Goal: Task Accomplishment & Management: Complete application form

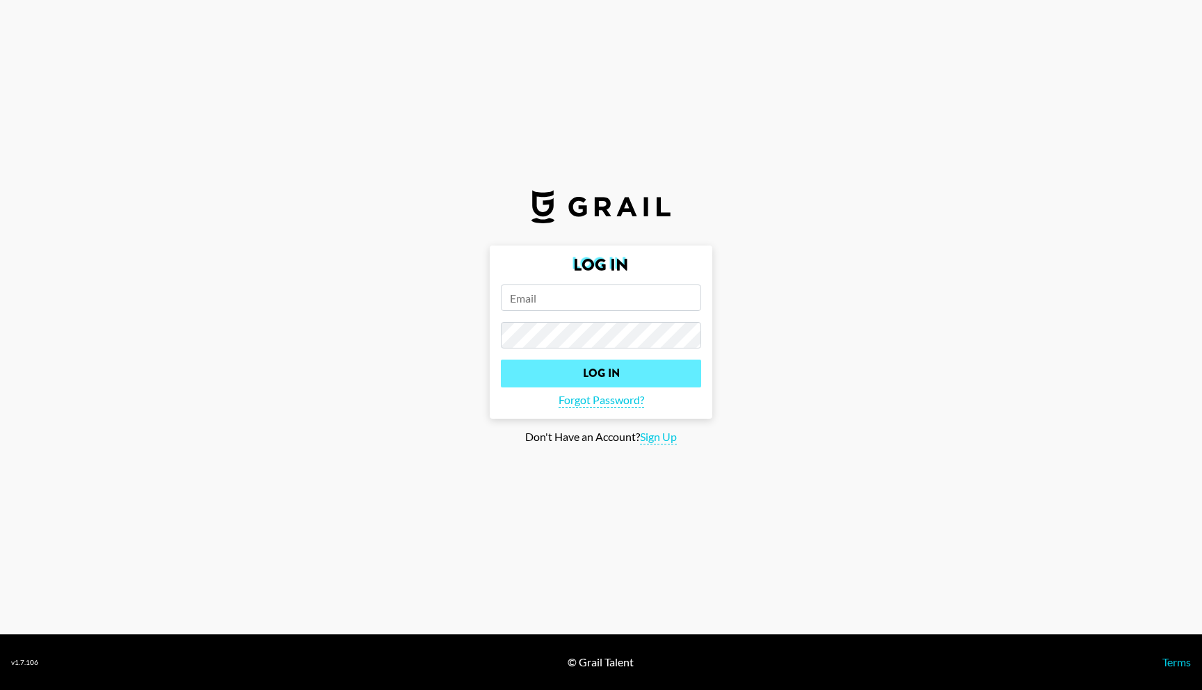
type input "will@chaoticgoodprojects.org"
click at [556, 373] on input "Log In" at bounding box center [601, 374] width 200 height 28
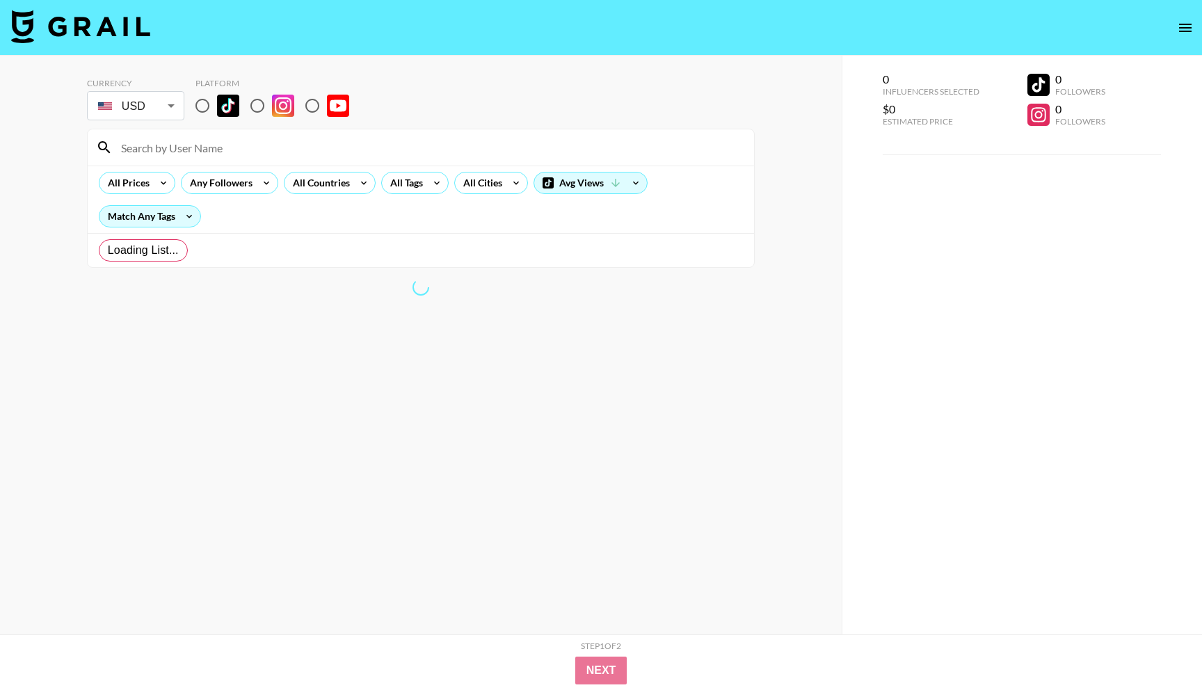
radio input "true"
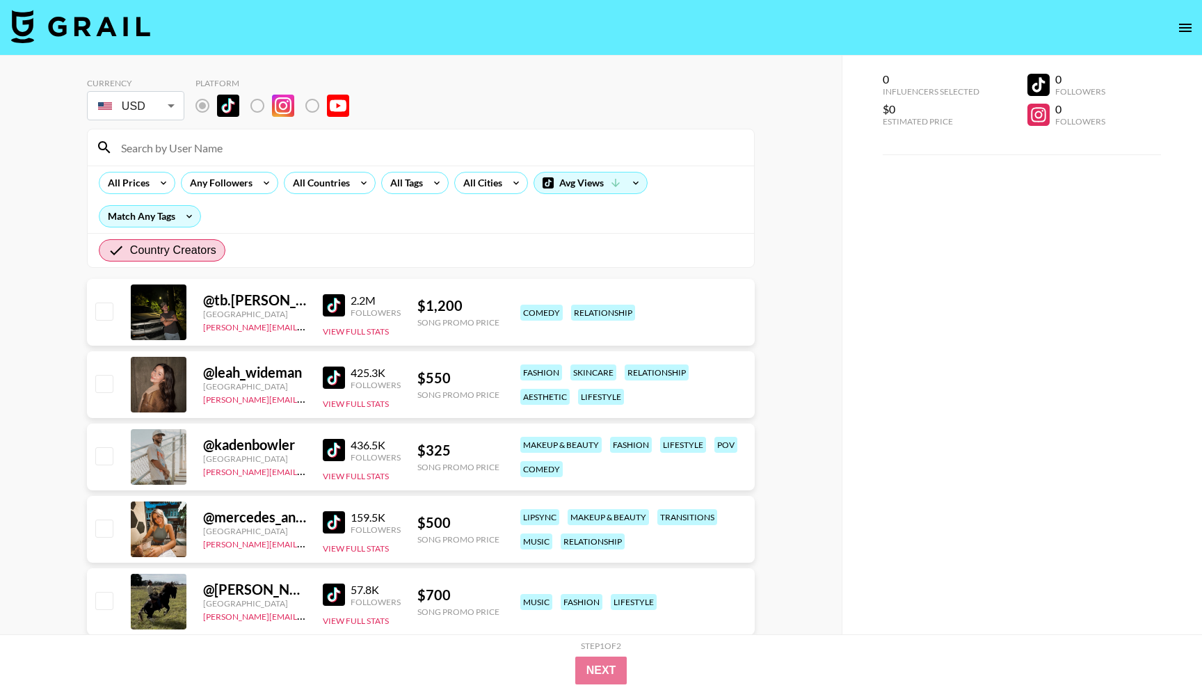
click at [396, 194] on div "All Prices Any Followers All Countries All Tags All Cities Avg Views Match Any …" at bounding box center [421, 199] width 666 height 67
click at [423, 183] on div "All Tags" at bounding box center [404, 182] width 44 height 21
click at [119, 179] on div "All Prices" at bounding box center [125, 182] width 53 height 21
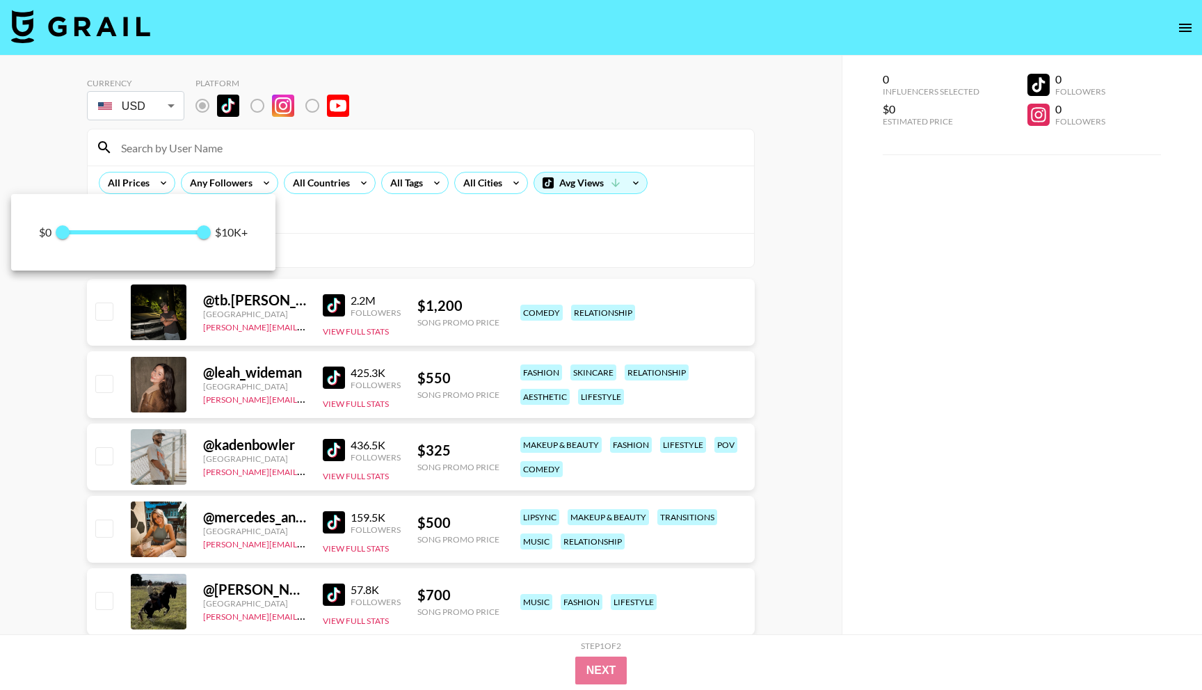
click at [394, 207] on div at bounding box center [601, 345] width 1202 height 690
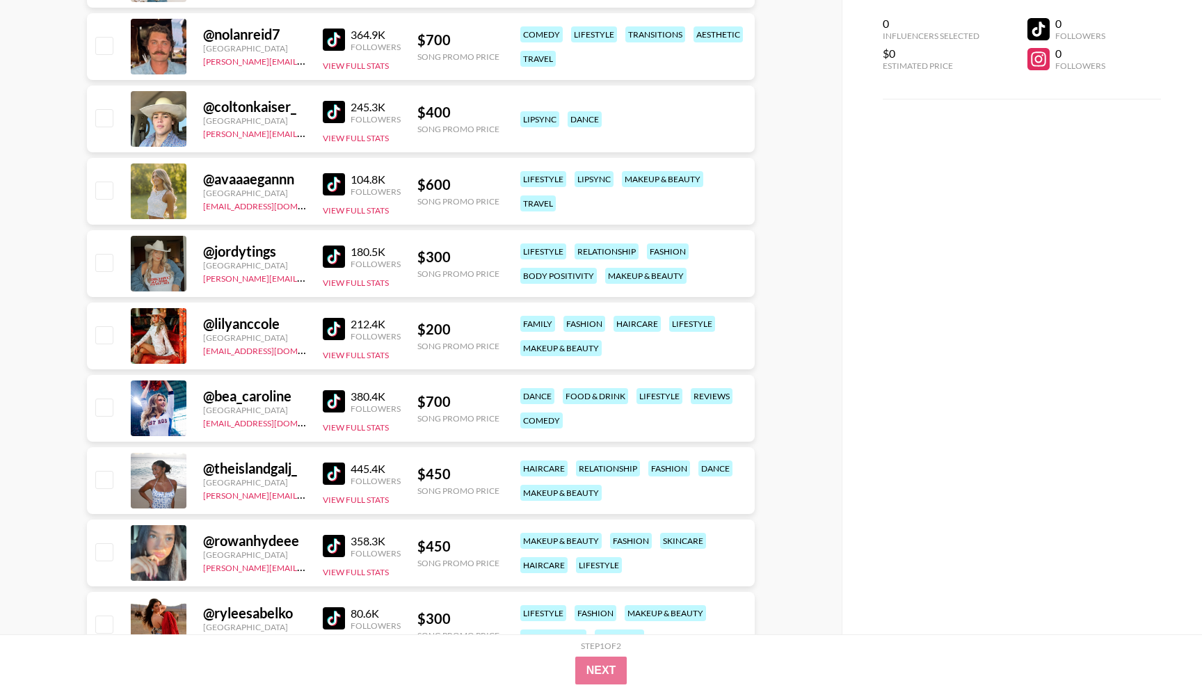
scroll to position [1735, 0]
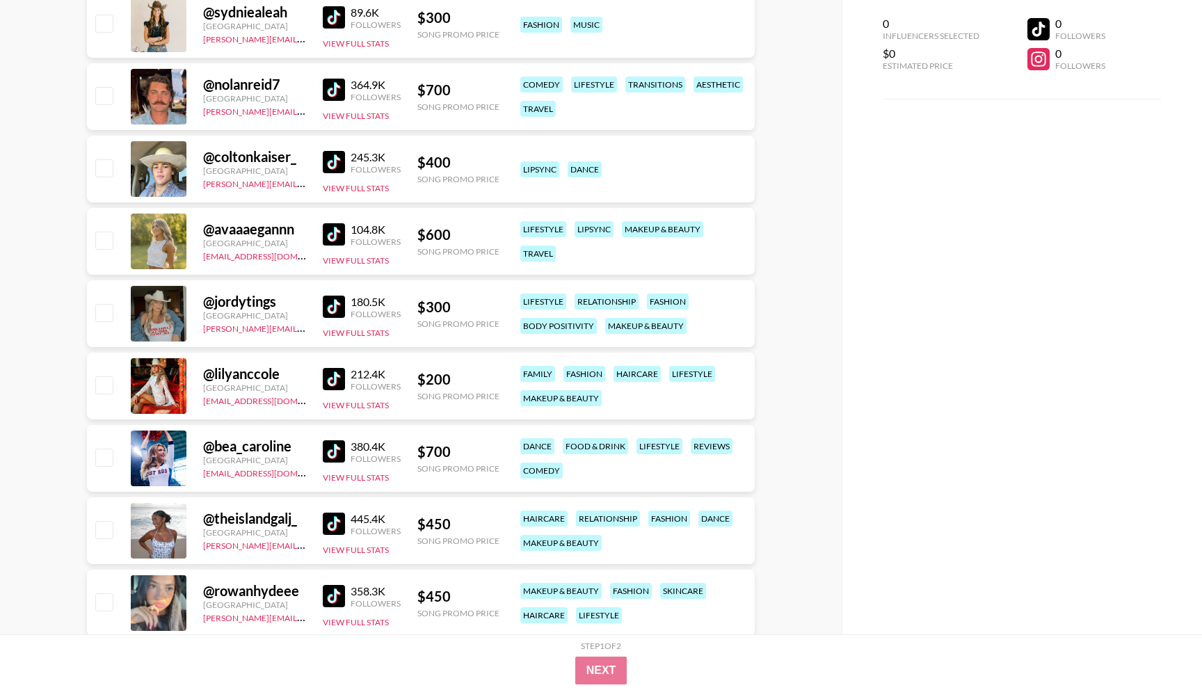
click at [345, 378] on link at bounding box center [337, 379] width 28 height 22
click at [342, 305] on img at bounding box center [334, 307] width 22 height 22
click at [333, 453] on img at bounding box center [334, 451] width 22 height 22
click at [339, 524] on img at bounding box center [334, 524] width 22 height 22
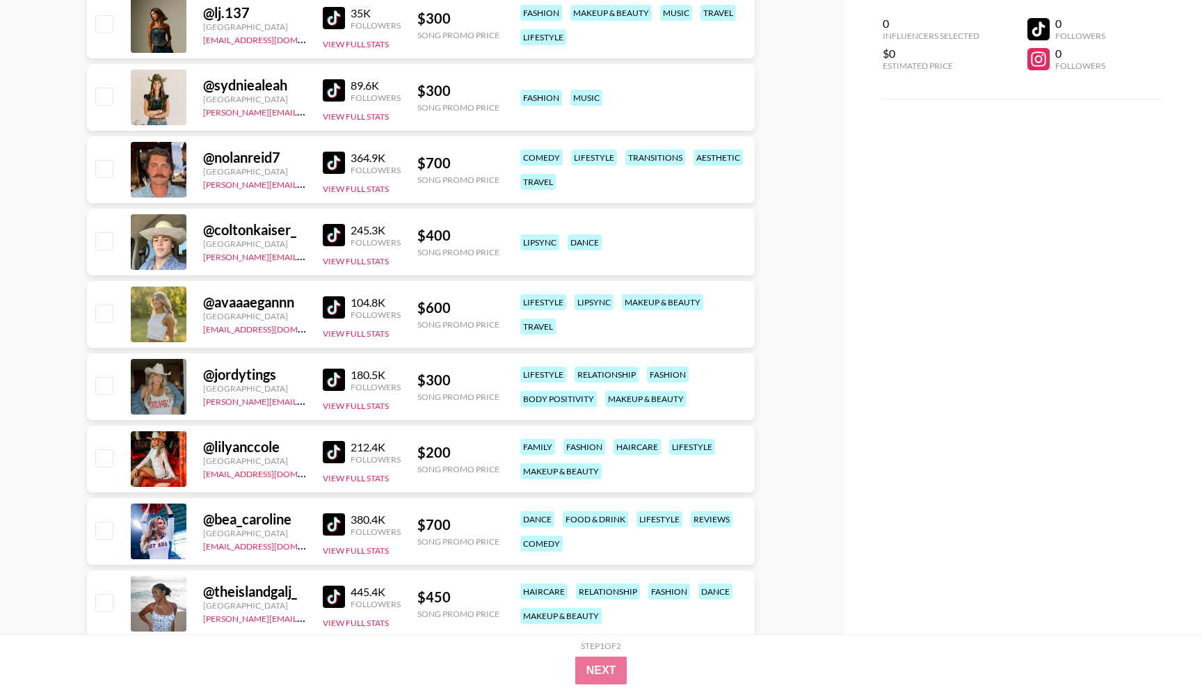
scroll to position [1470, 0]
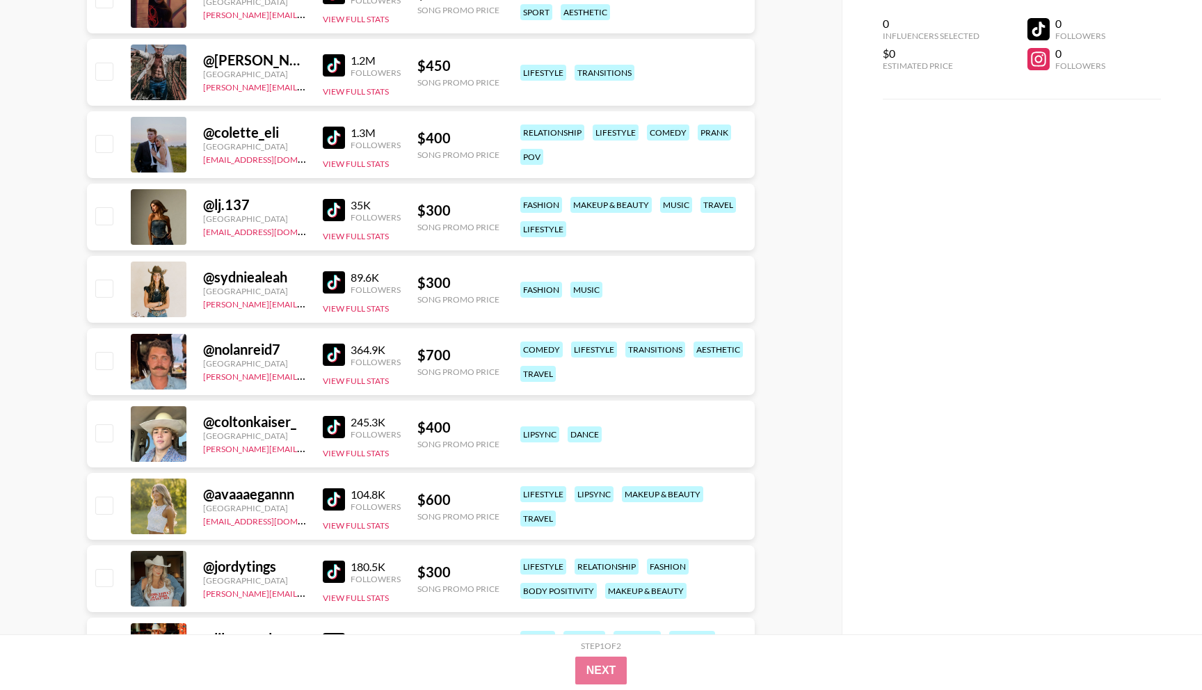
click at [330, 349] on img at bounding box center [334, 355] width 22 height 22
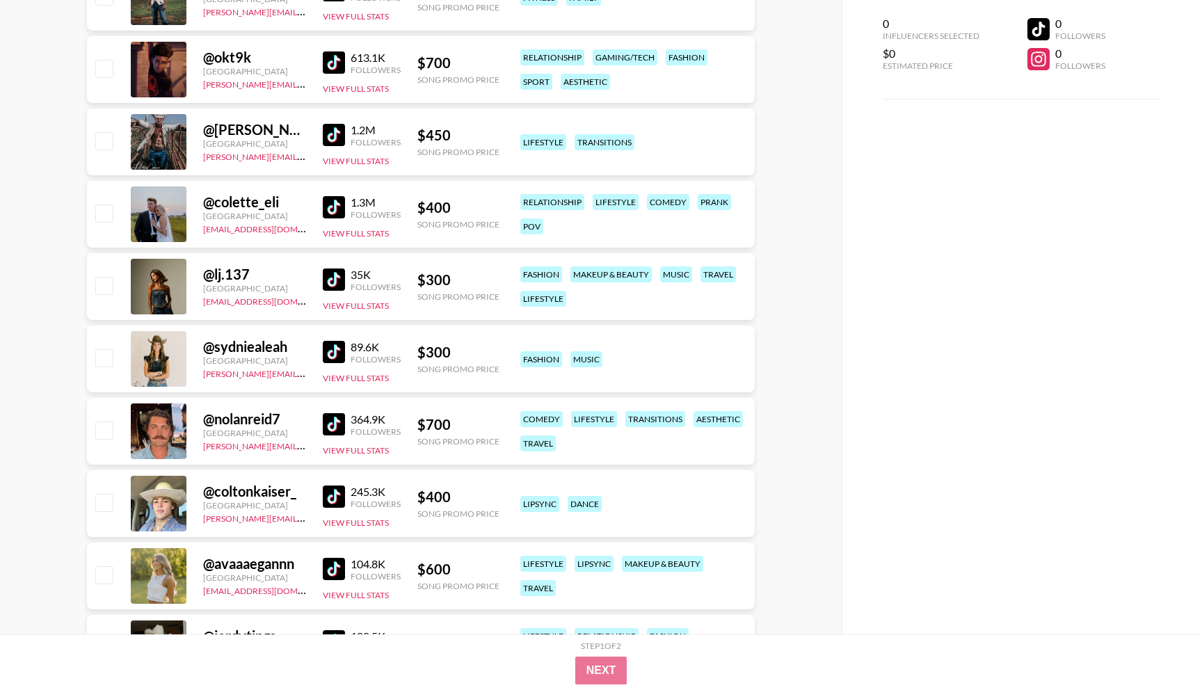
scroll to position [1384, 0]
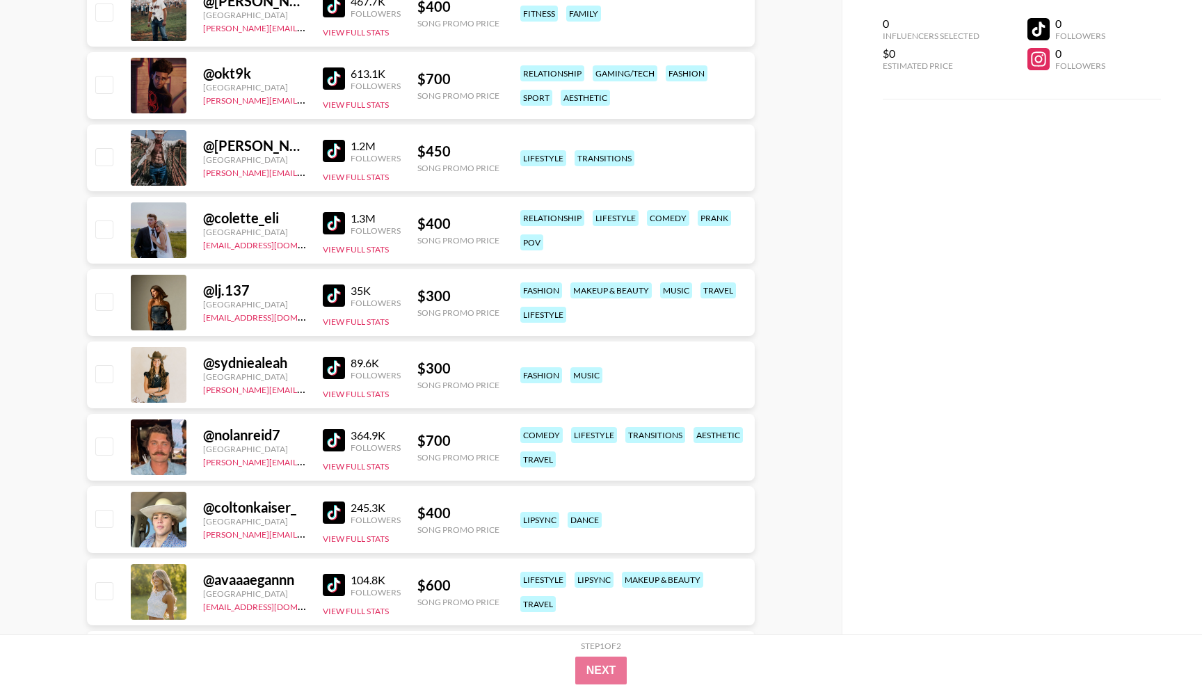
click at [339, 223] on img at bounding box center [334, 223] width 22 height 22
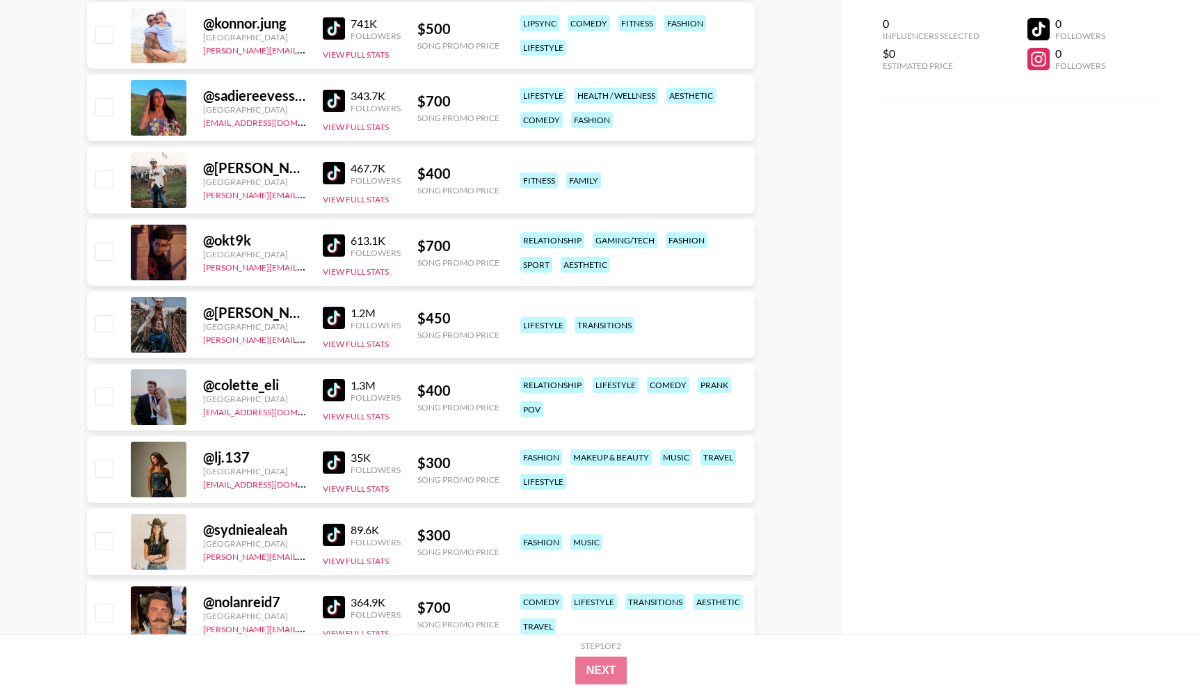
scroll to position [1185, 0]
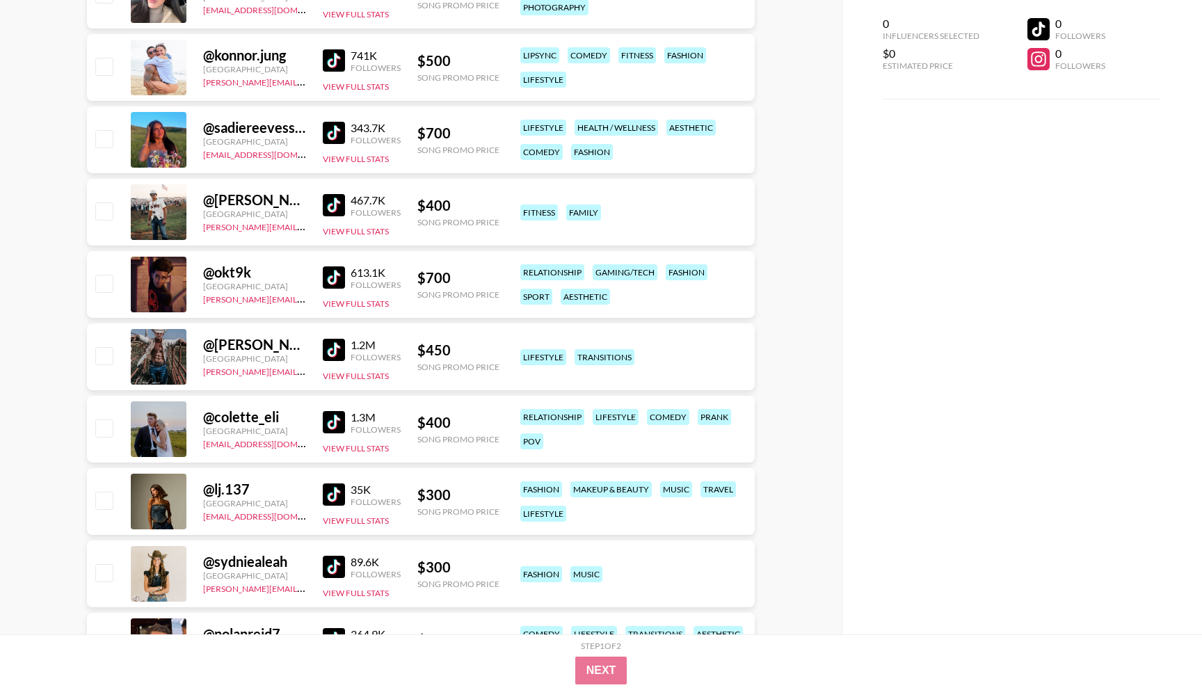
click at [337, 197] on img at bounding box center [334, 205] width 22 height 22
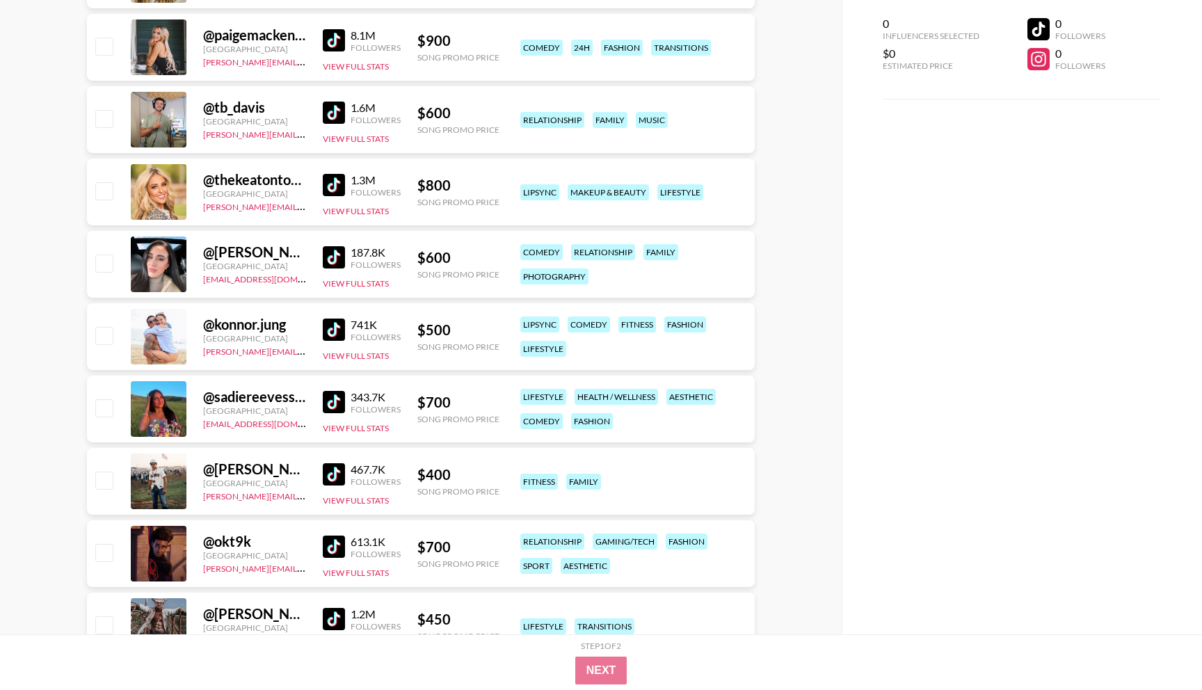
scroll to position [887, 0]
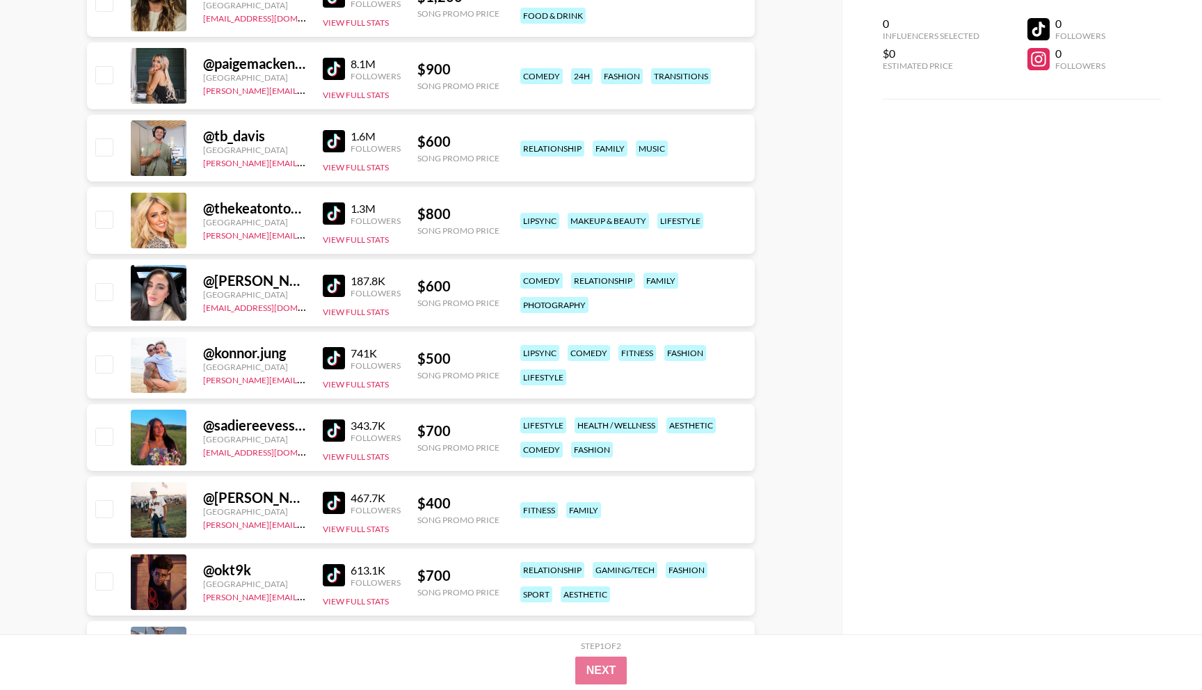
click at [342, 136] on img at bounding box center [334, 141] width 22 height 22
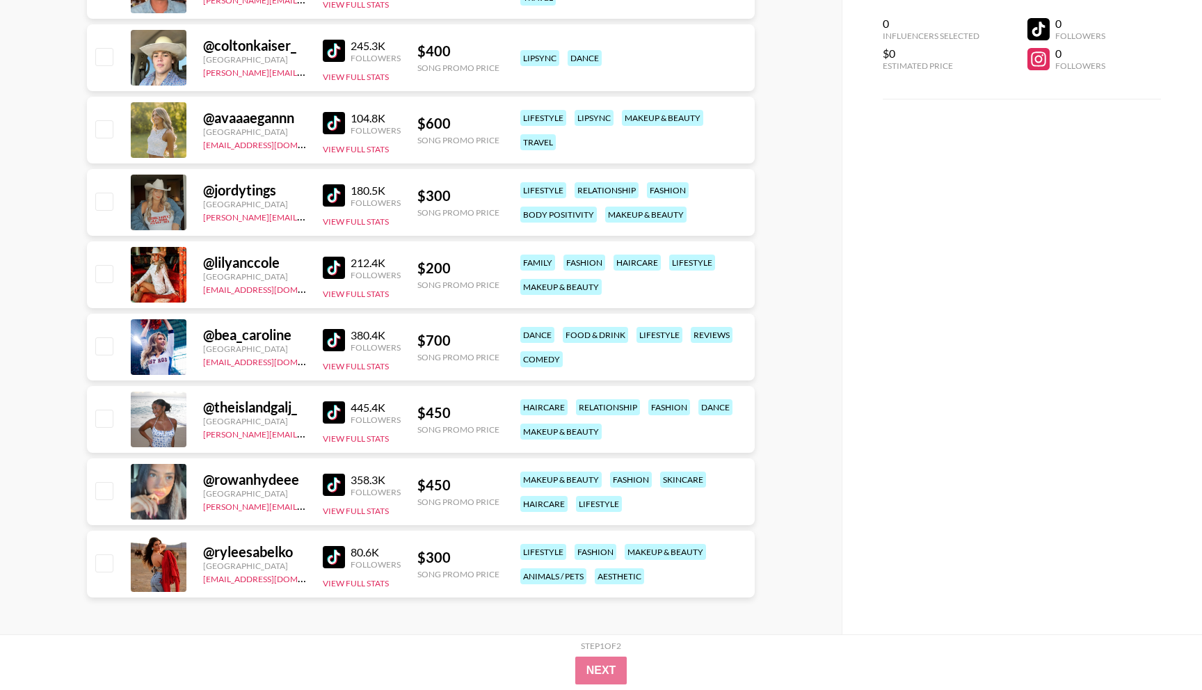
scroll to position [1848, 0]
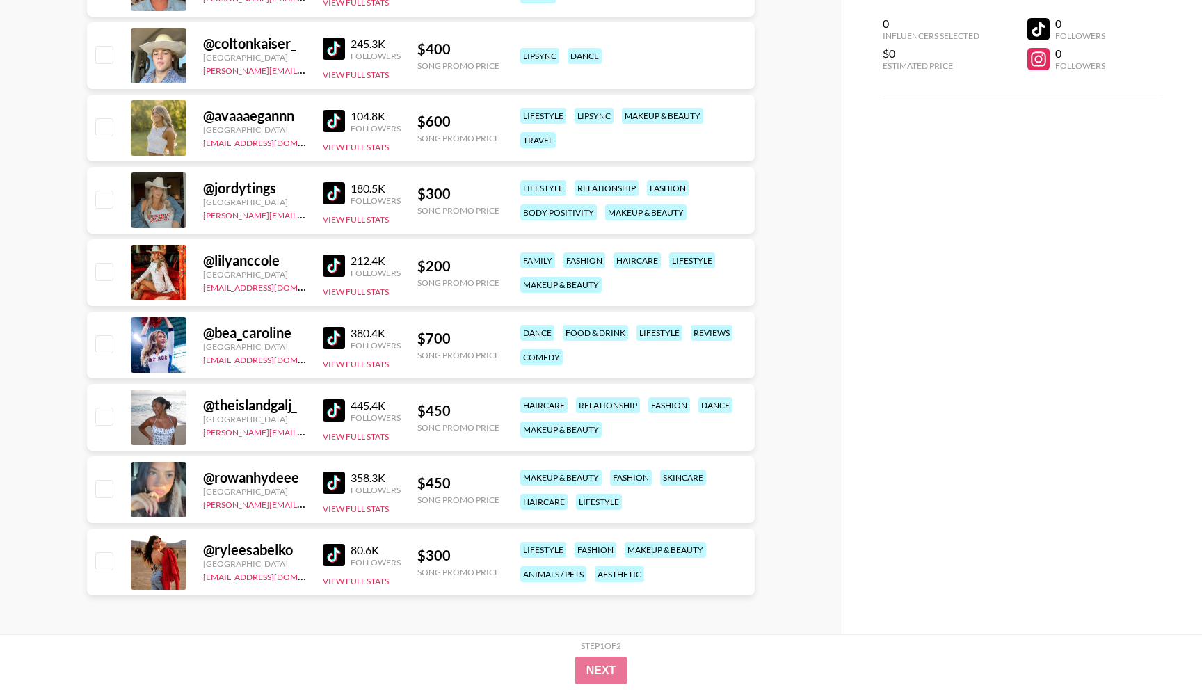
click at [104, 272] on input "checkbox" at bounding box center [103, 271] width 17 height 17
checkbox input "true"
click at [344, 260] on img at bounding box center [334, 266] width 22 height 22
click at [336, 268] on img at bounding box center [334, 266] width 22 height 22
click at [333, 548] on img at bounding box center [334, 555] width 22 height 22
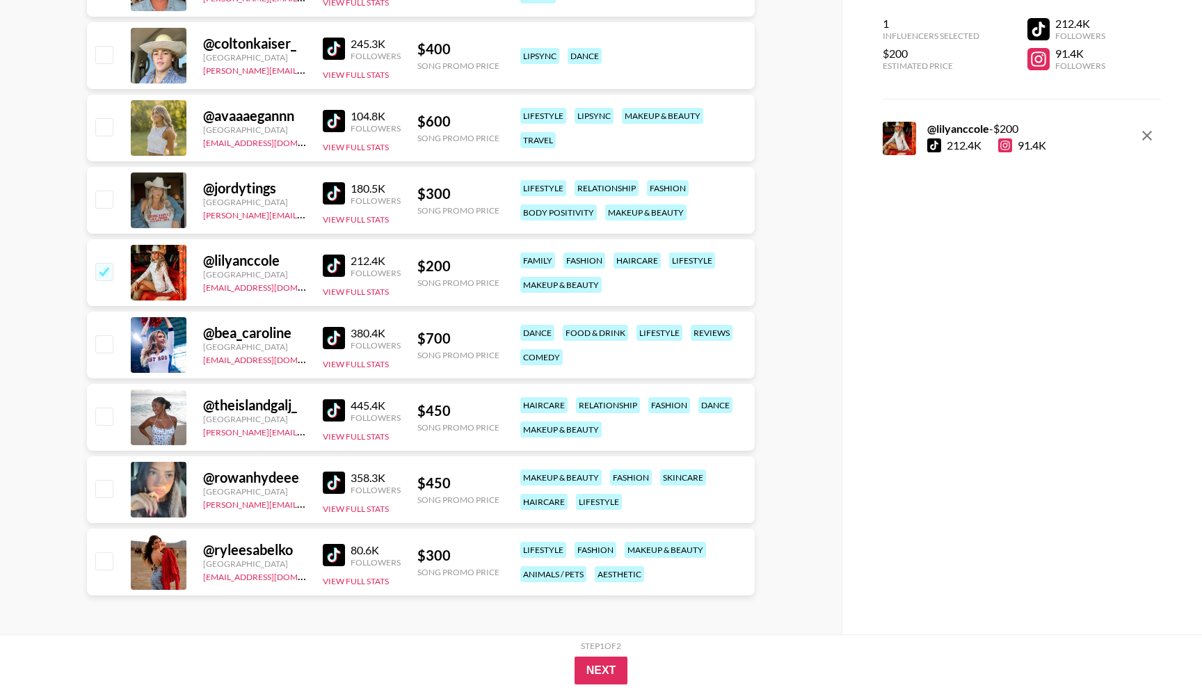
click at [326, 552] on img at bounding box center [334, 555] width 22 height 22
click at [324, 557] on img at bounding box center [334, 555] width 22 height 22
click at [343, 560] on img at bounding box center [334, 555] width 22 height 22
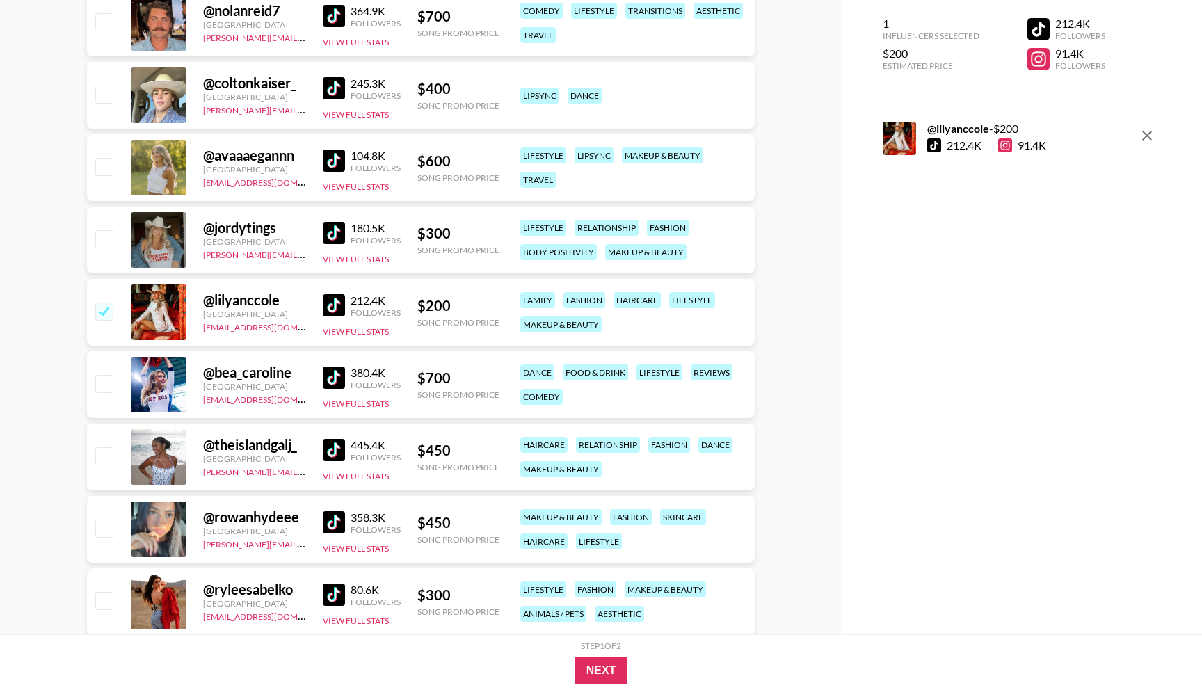
scroll to position [1796, 0]
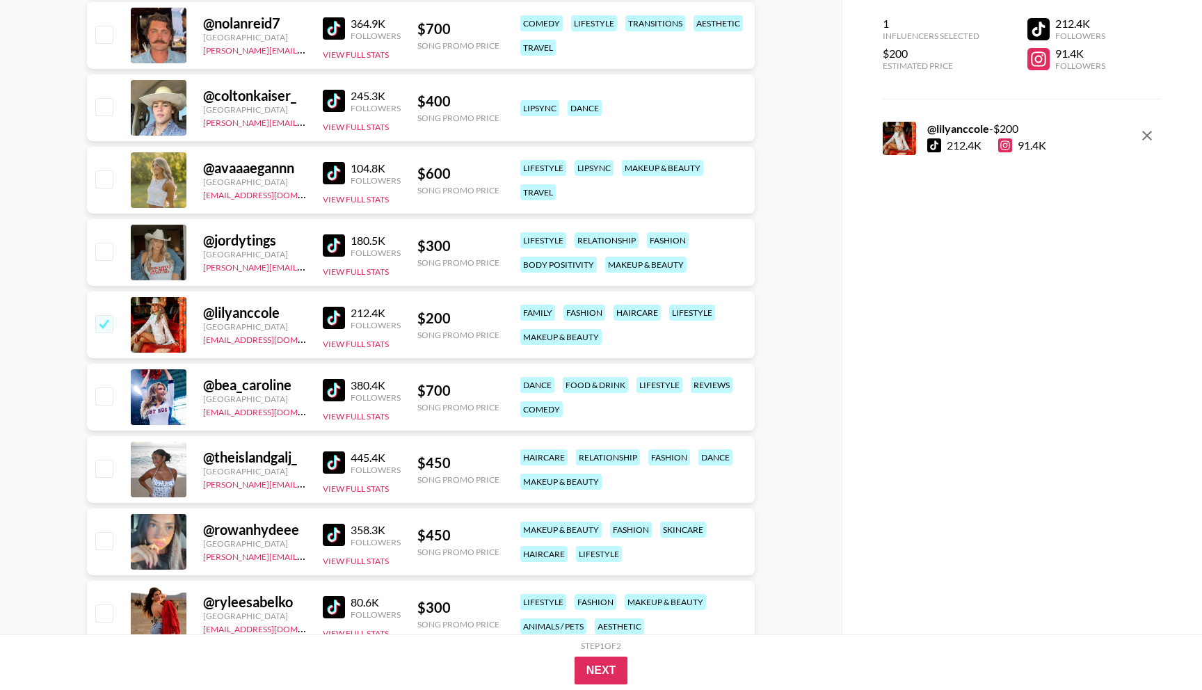
click at [335, 319] on img at bounding box center [334, 318] width 22 height 22
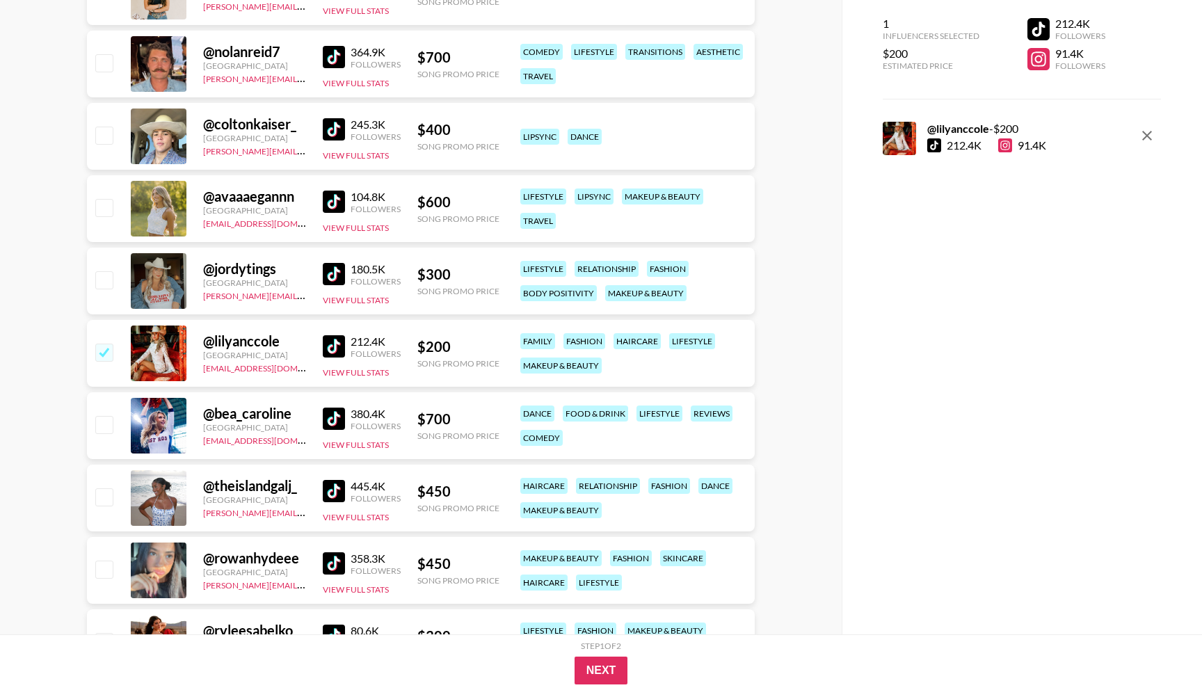
scroll to position [1848, 0]
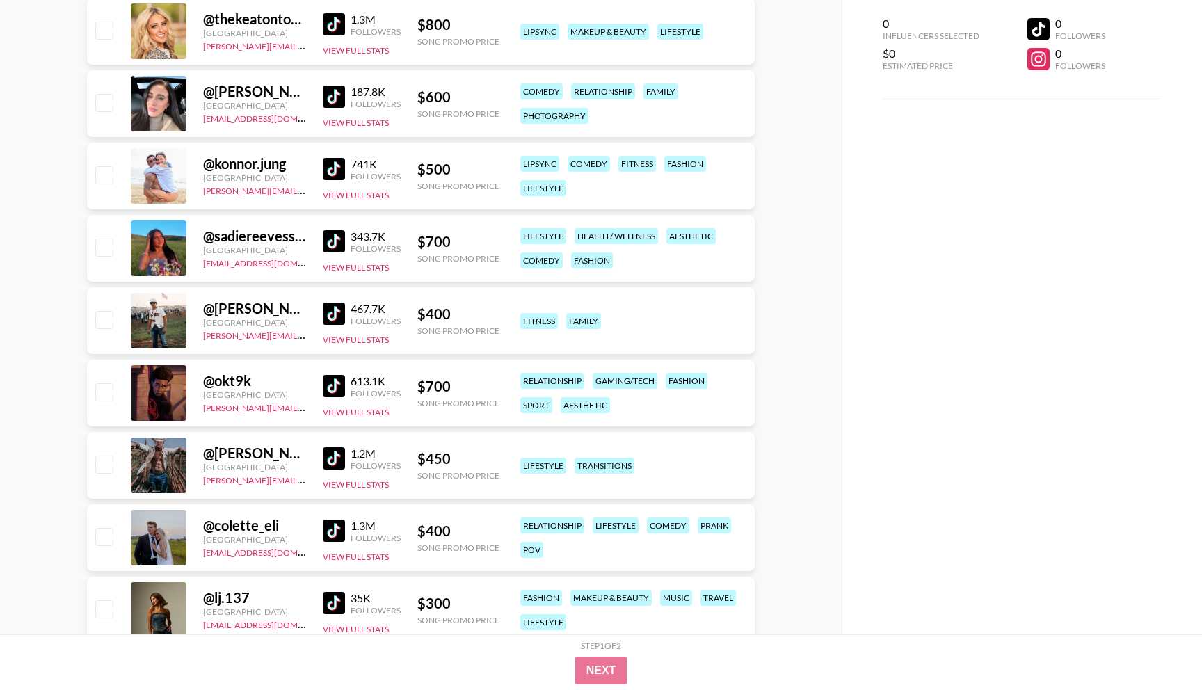
scroll to position [1114, 0]
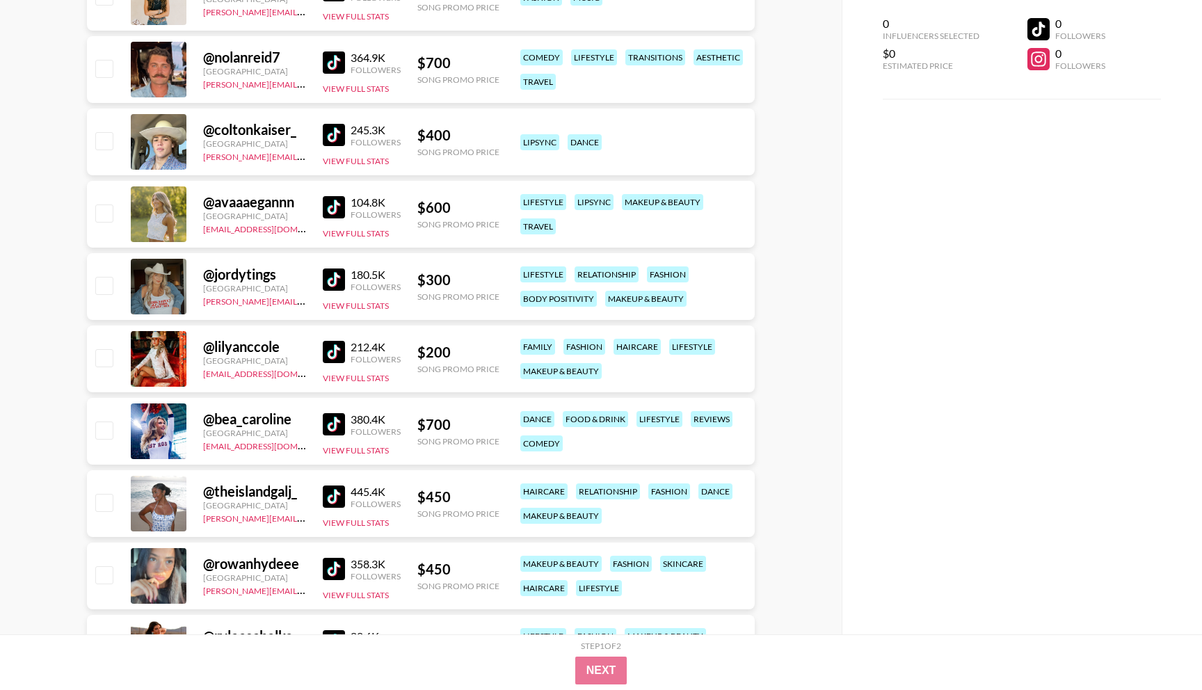
scroll to position [1848, 0]
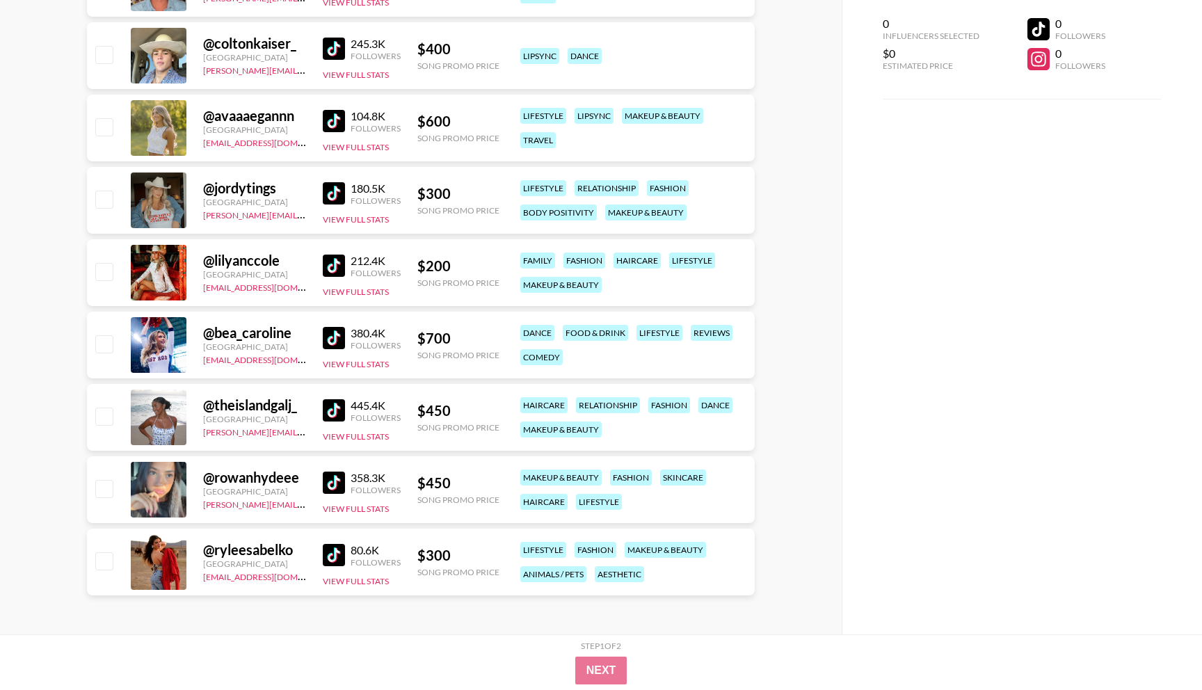
click at [336, 271] on img at bounding box center [334, 266] width 22 height 22
click at [105, 270] on input "checkbox" at bounding box center [103, 271] width 17 height 17
checkbox input "true"
click at [104, 559] on input "checkbox" at bounding box center [103, 560] width 17 height 17
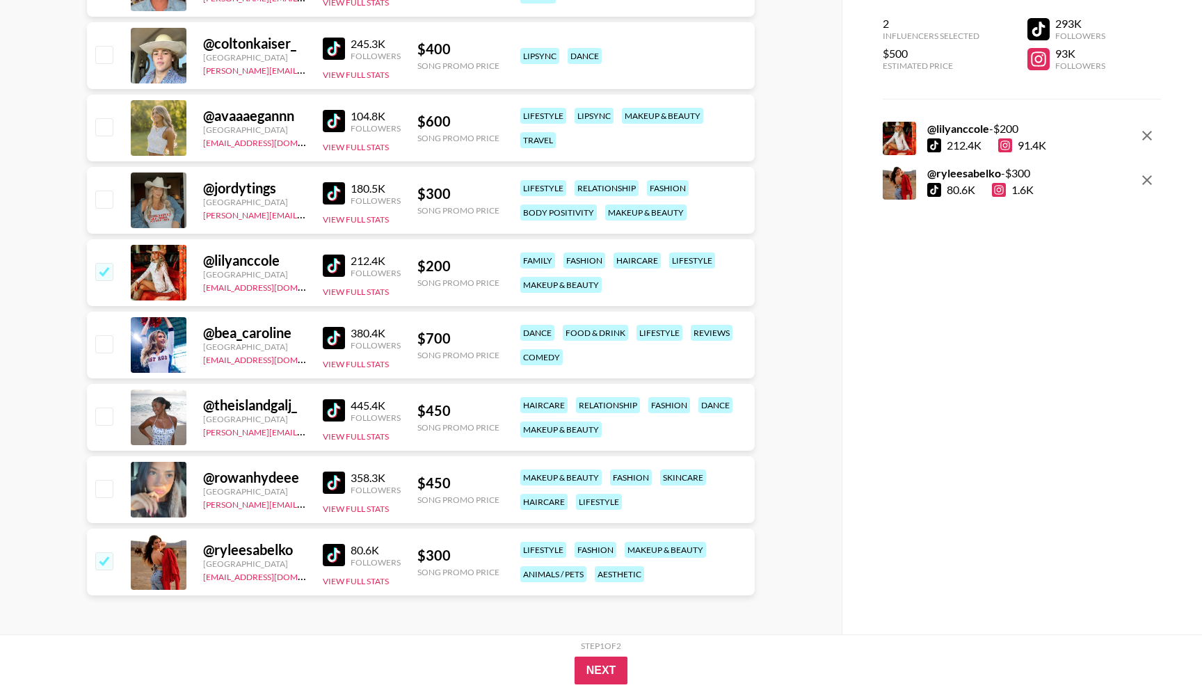
click at [98, 572] on div at bounding box center [104, 562] width 22 height 24
click at [100, 566] on input "checkbox" at bounding box center [103, 560] width 17 height 17
checkbox input "false"
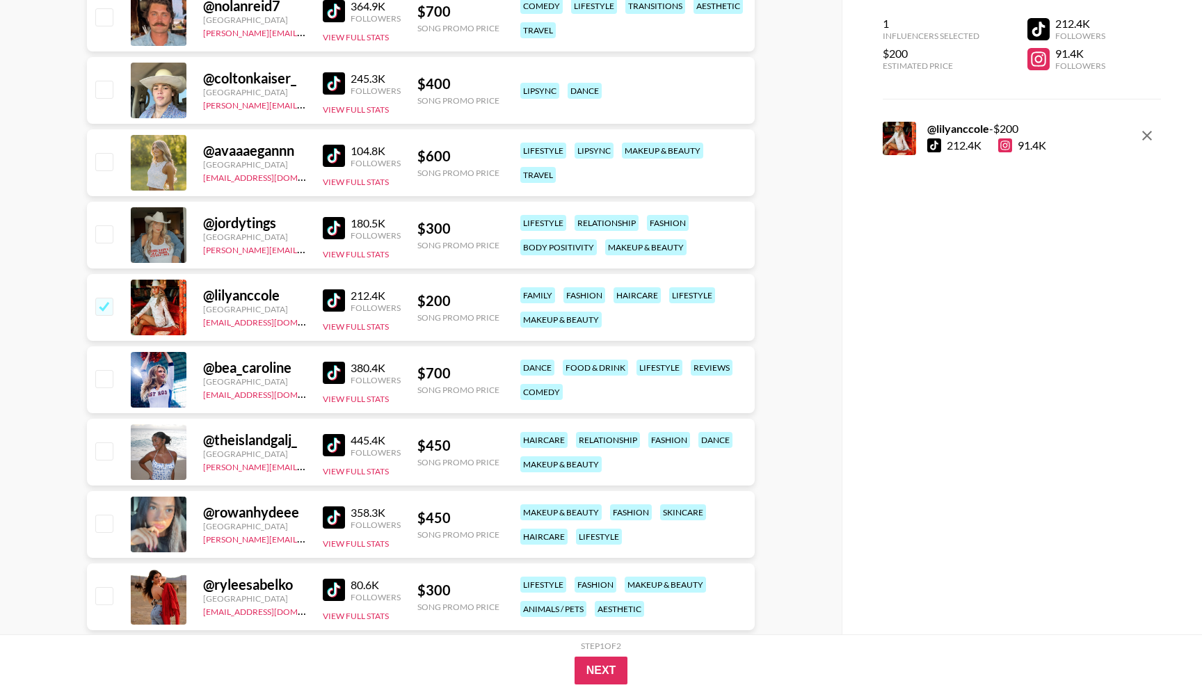
scroll to position [1799, 0]
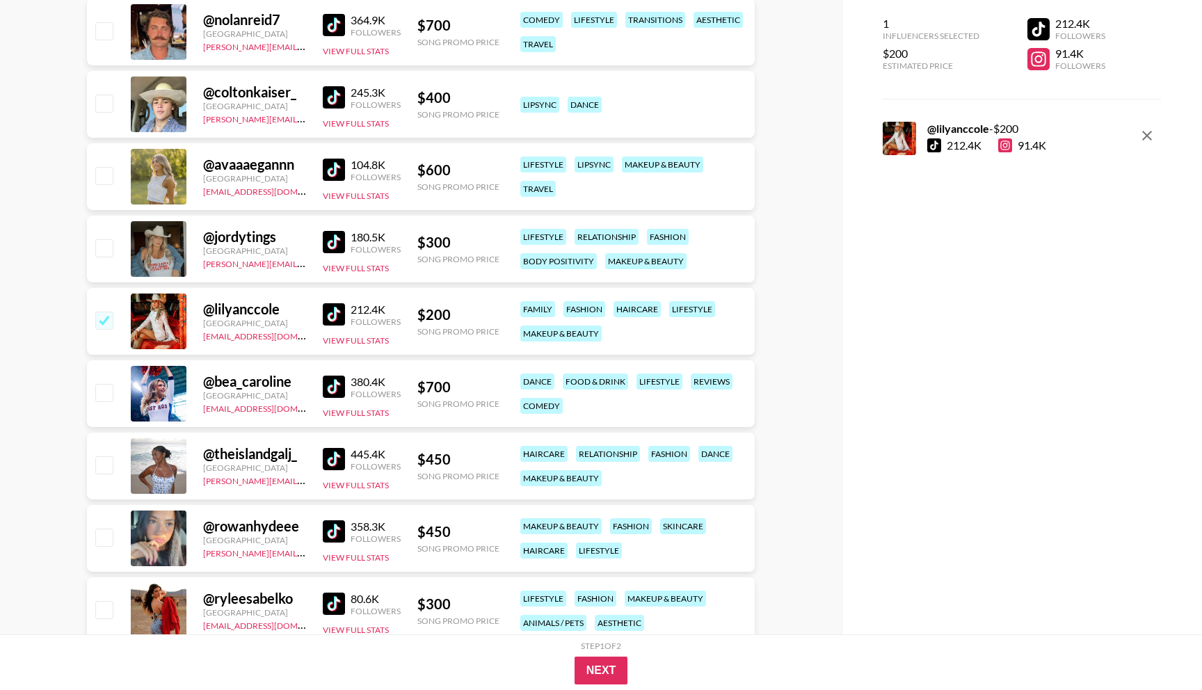
click at [105, 243] on input "checkbox" at bounding box center [103, 247] width 17 height 17
checkbox input "true"
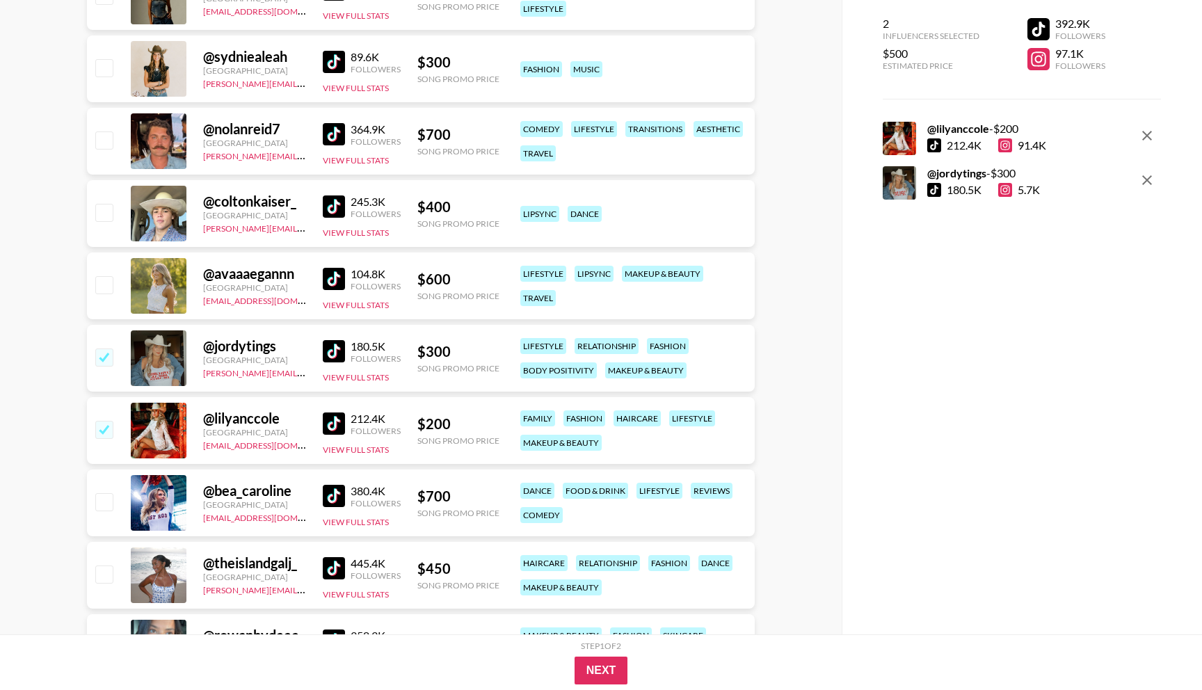
scroll to position [1680, 0]
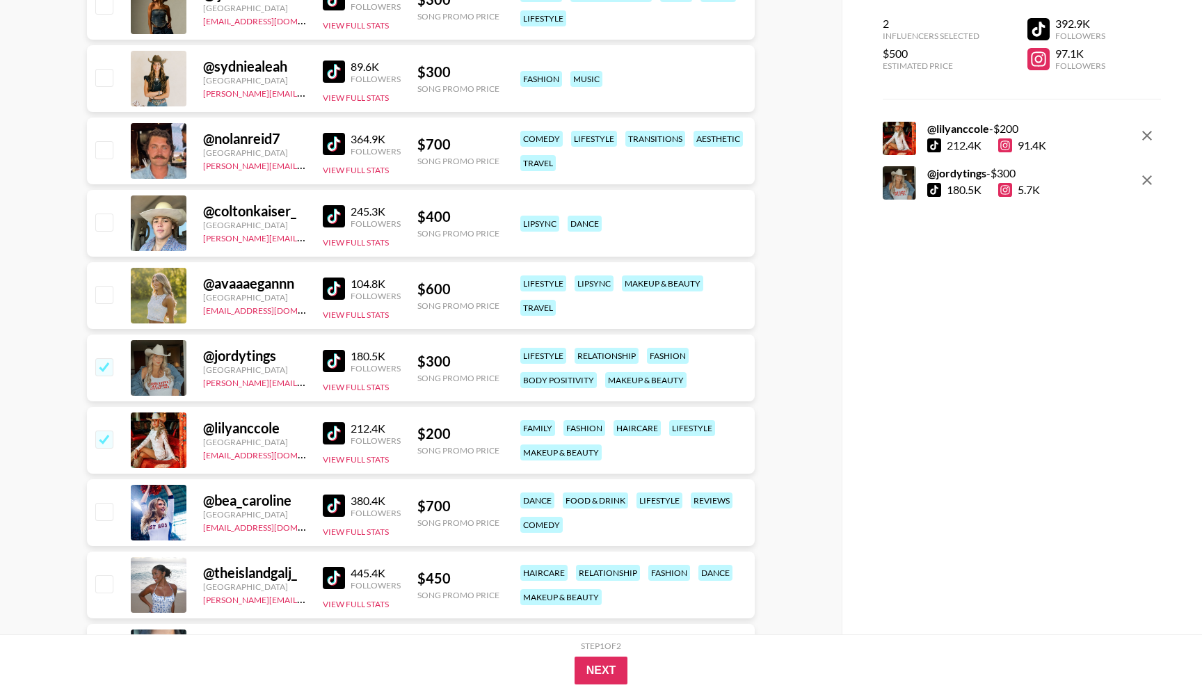
click at [106, 223] on input "checkbox" at bounding box center [103, 222] width 17 height 17
checkbox input "true"
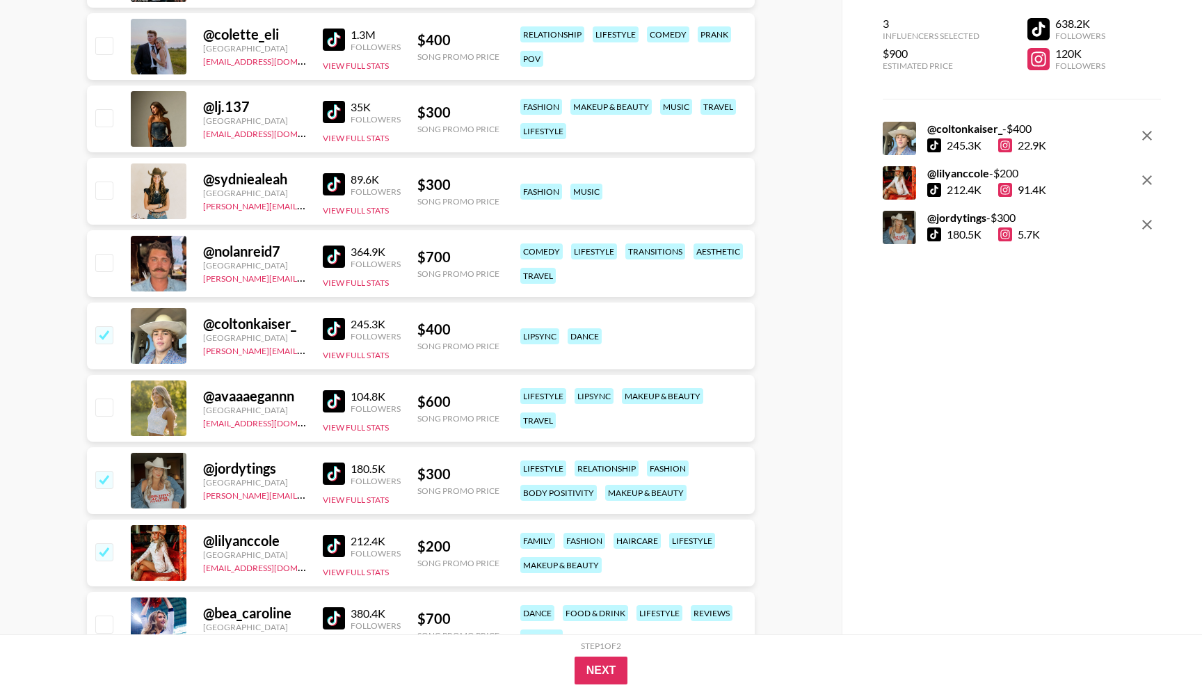
scroll to position [1561, 0]
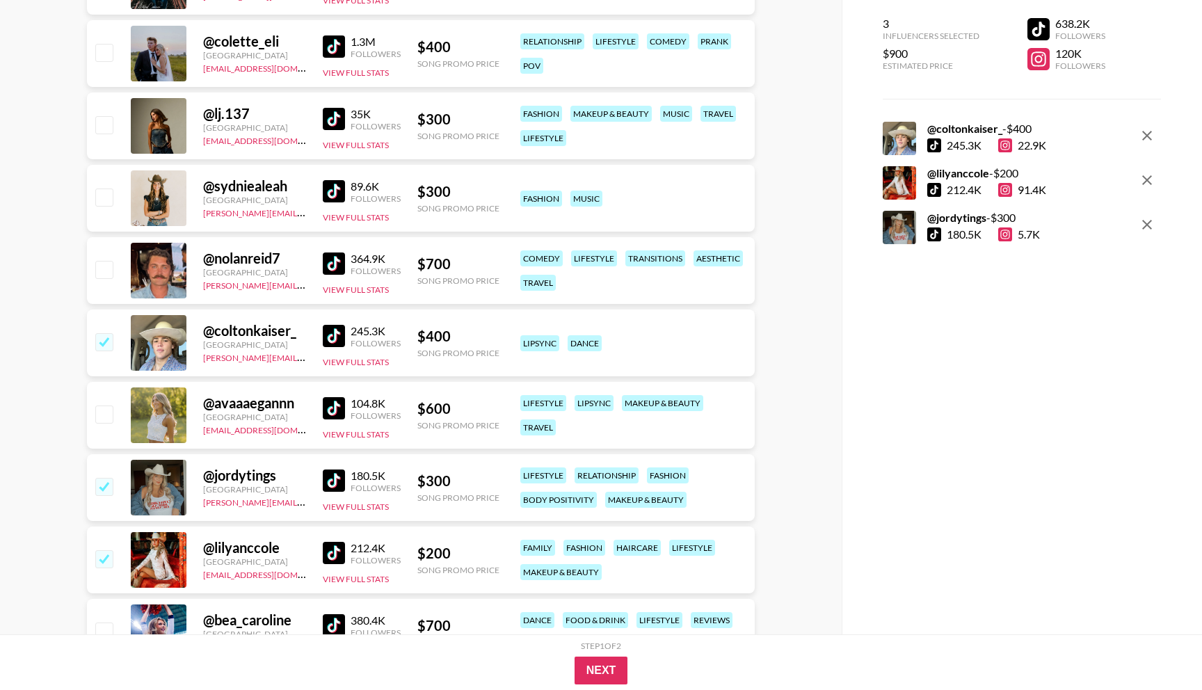
click at [110, 200] on input "checkbox" at bounding box center [103, 196] width 17 height 17
checkbox input "true"
click at [109, 51] on input "checkbox" at bounding box center [103, 52] width 17 height 17
checkbox input "true"
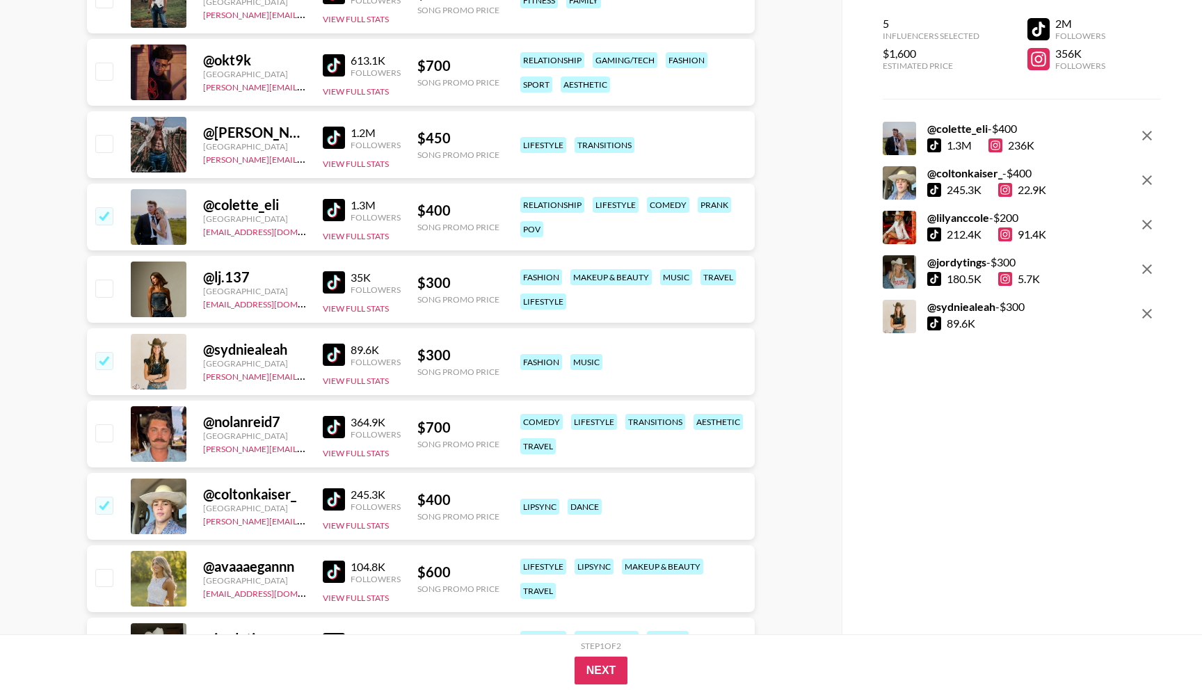
scroll to position [1397, 0]
click at [104, 147] on input "checkbox" at bounding box center [103, 144] width 17 height 17
checkbox input "true"
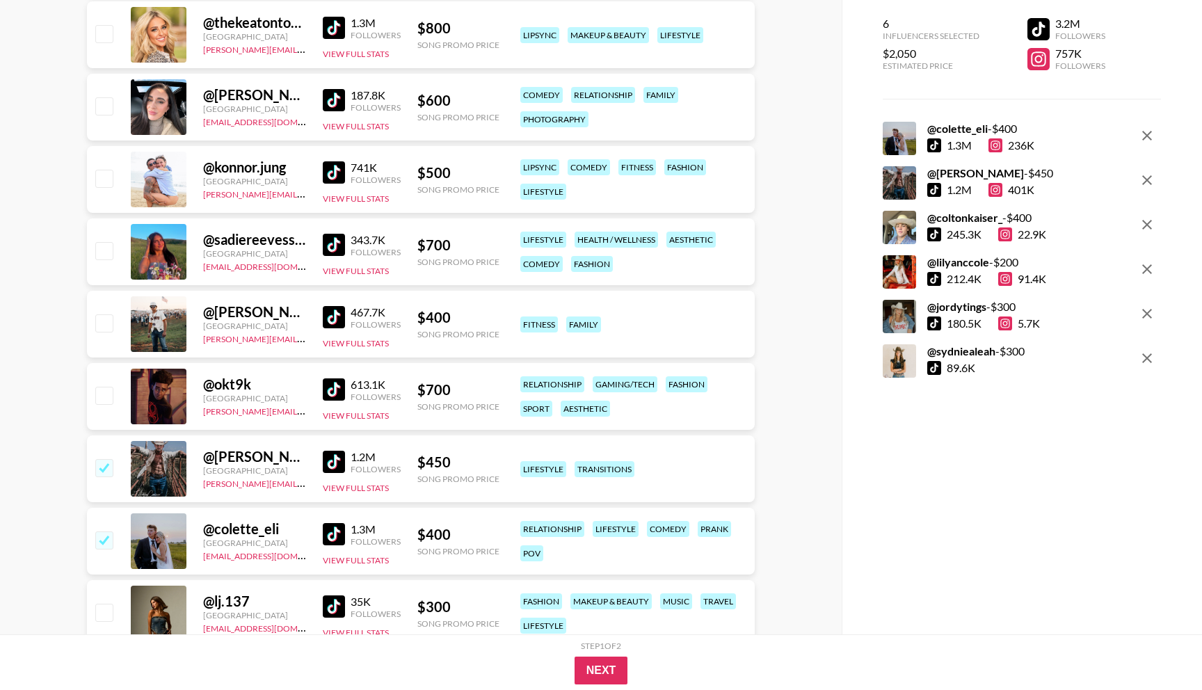
scroll to position [1074, 0]
click at [108, 326] on input "checkbox" at bounding box center [103, 322] width 17 height 17
checkbox input "true"
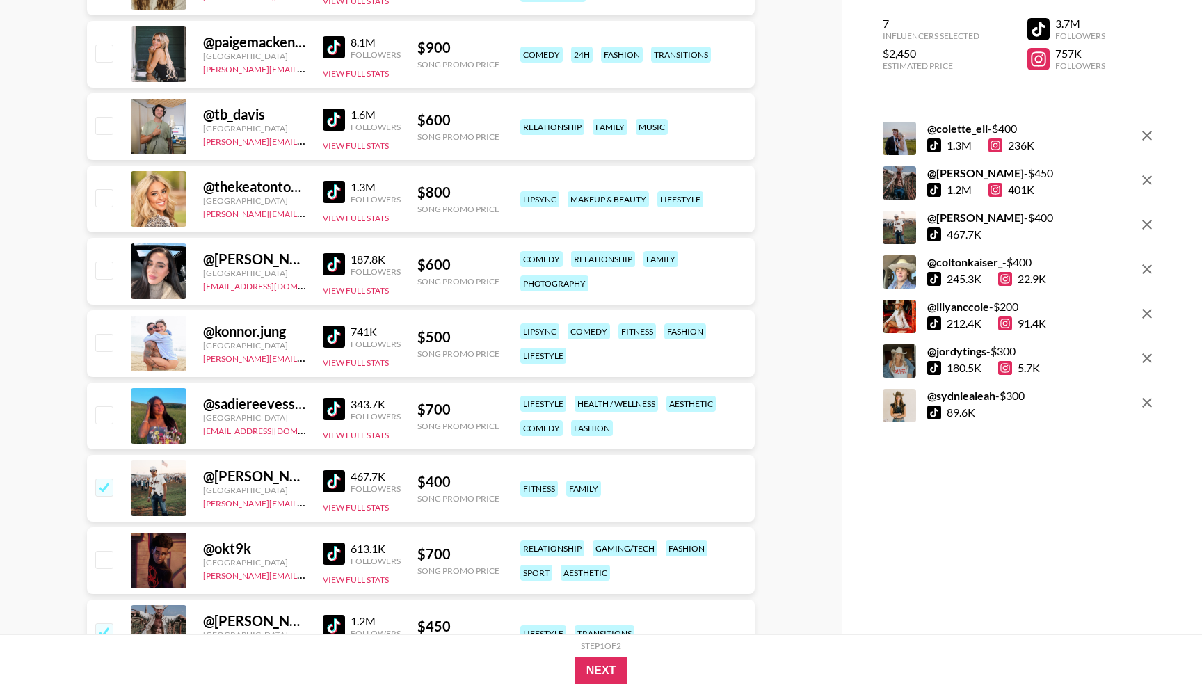
scroll to position [902, 0]
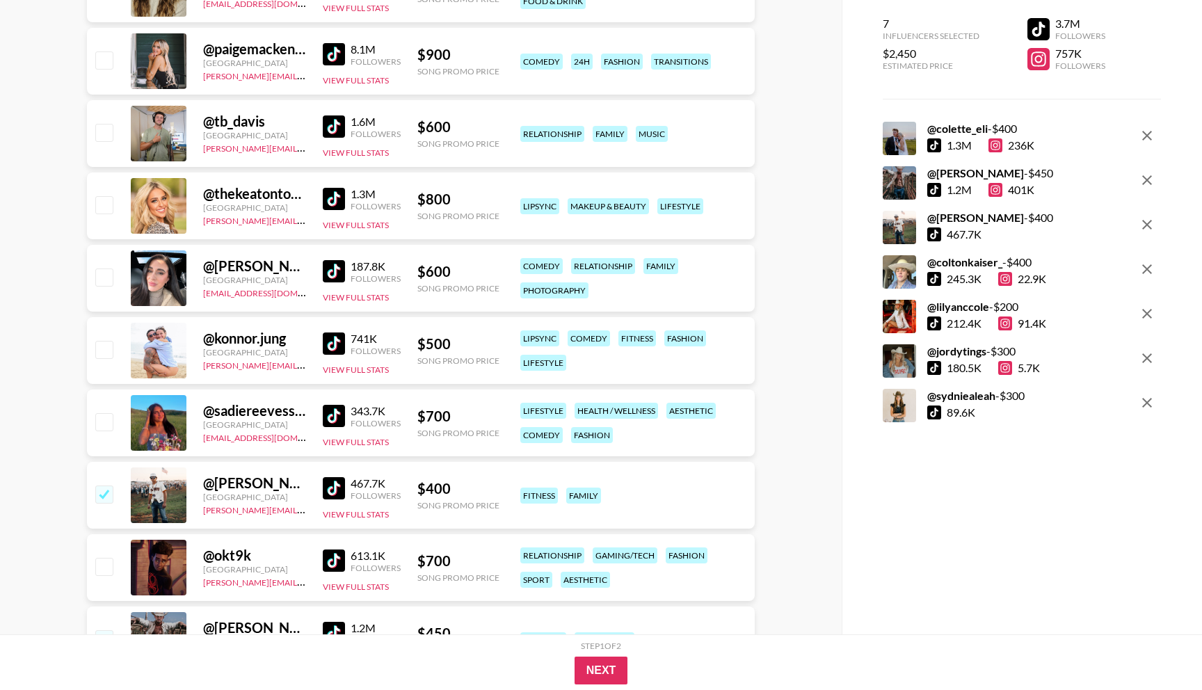
click at [106, 351] on input "checkbox" at bounding box center [103, 349] width 17 height 17
checkbox input "true"
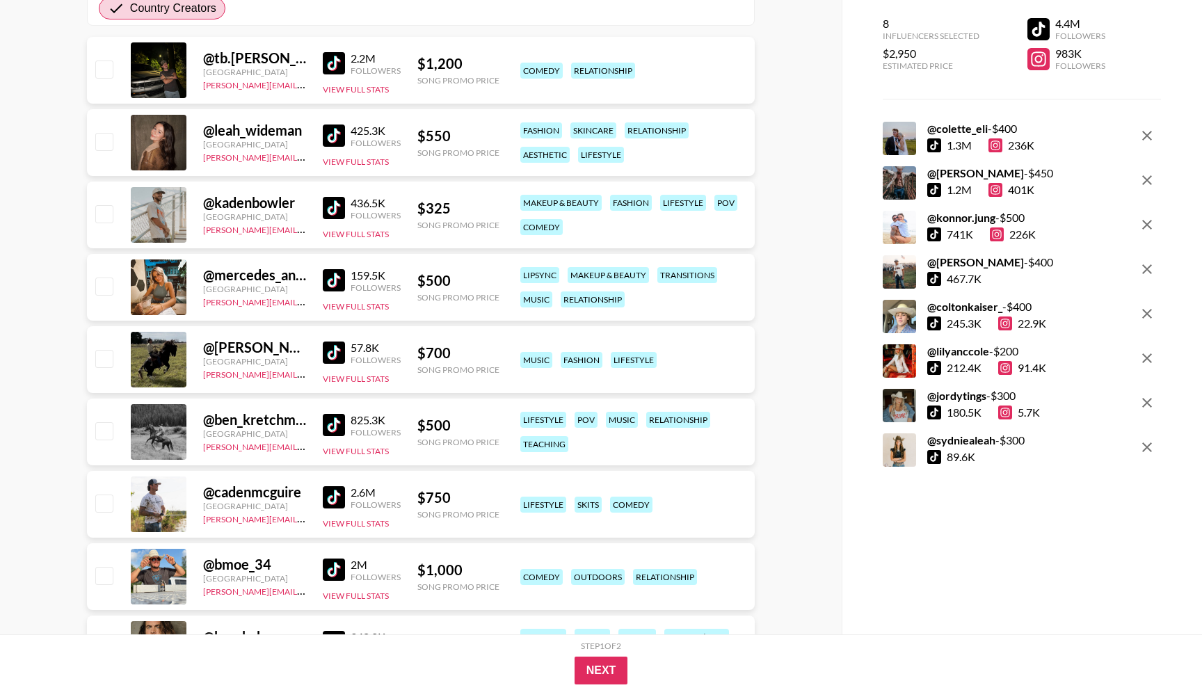
scroll to position [239, 0]
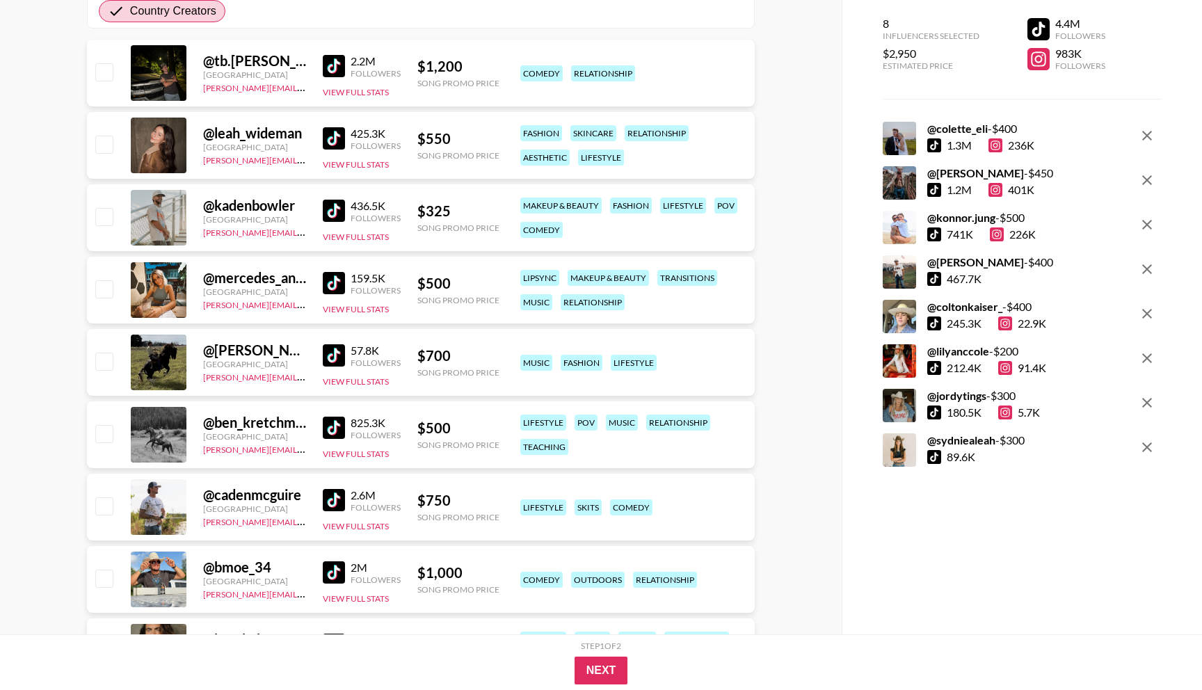
click at [106, 215] on input "checkbox" at bounding box center [103, 216] width 17 height 17
checkbox input "true"
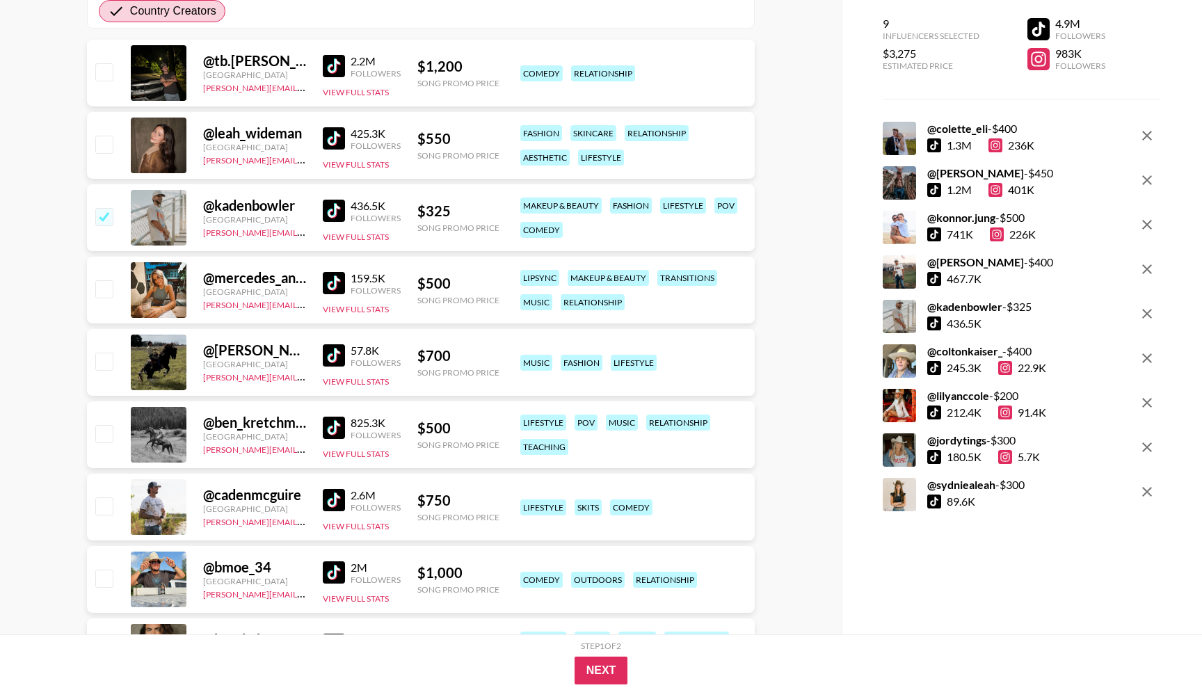
click at [664, 492] on icon "remove" at bounding box center [1147, 491] width 17 height 17
checkbox input "false"
click at [664, 451] on icon "remove" at bounding box center [1147, 447] width 17 height 17
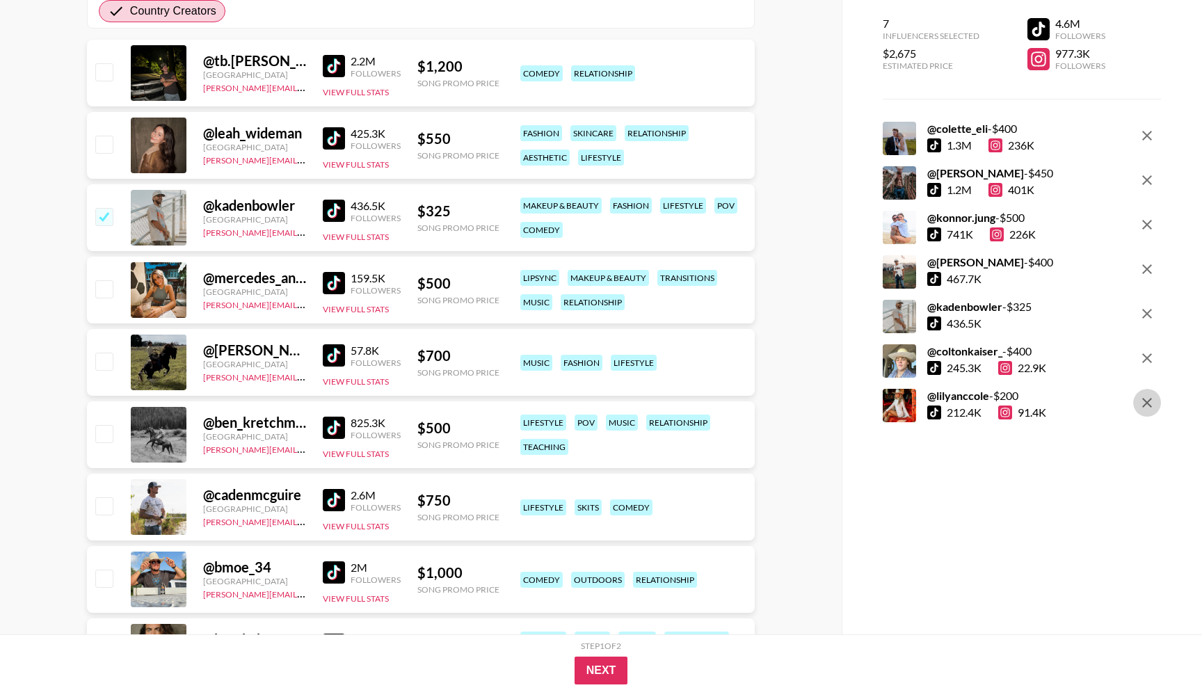
click at [664, 405] on icon "remove" at bounding box center [1147, 402] width 17 height 17
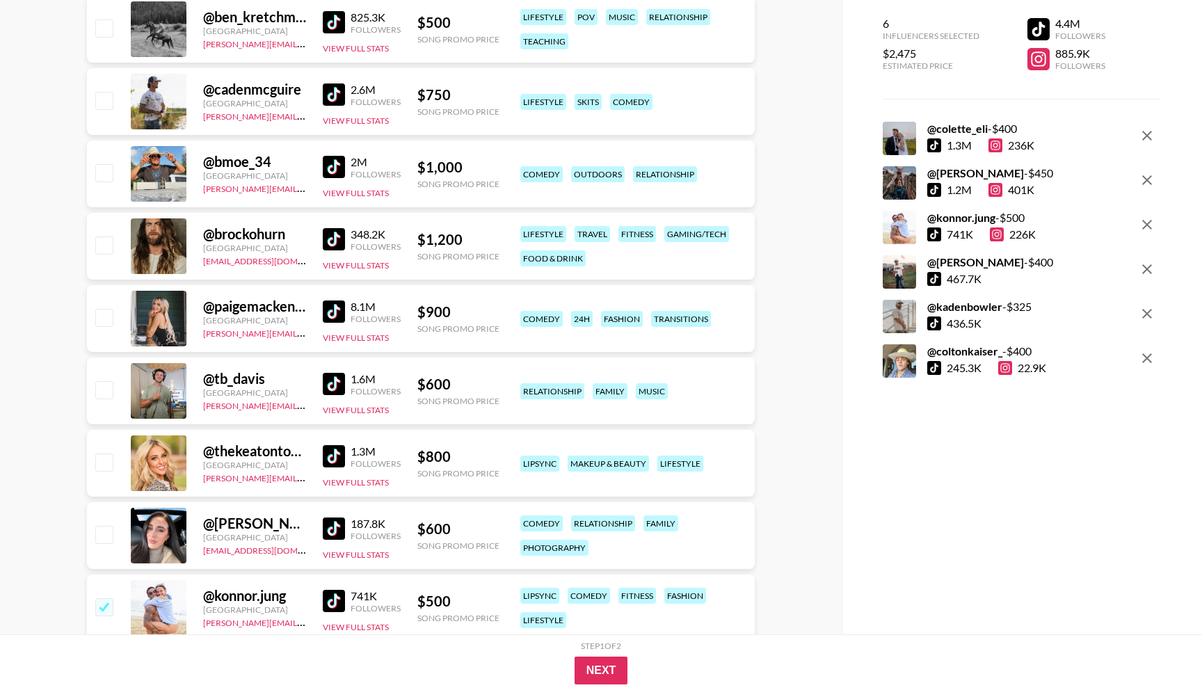
scroll to position [641, 0]
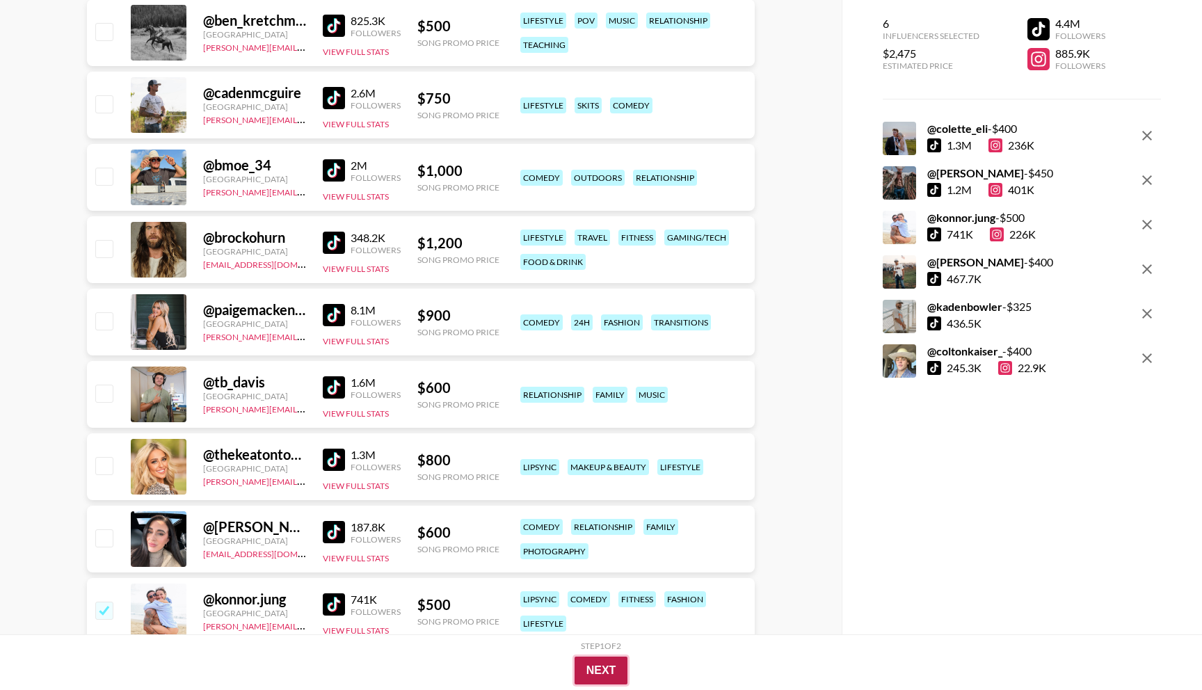
click at [600, 637] on button "Next" at bounding box center [602, 671] width 54 height 28
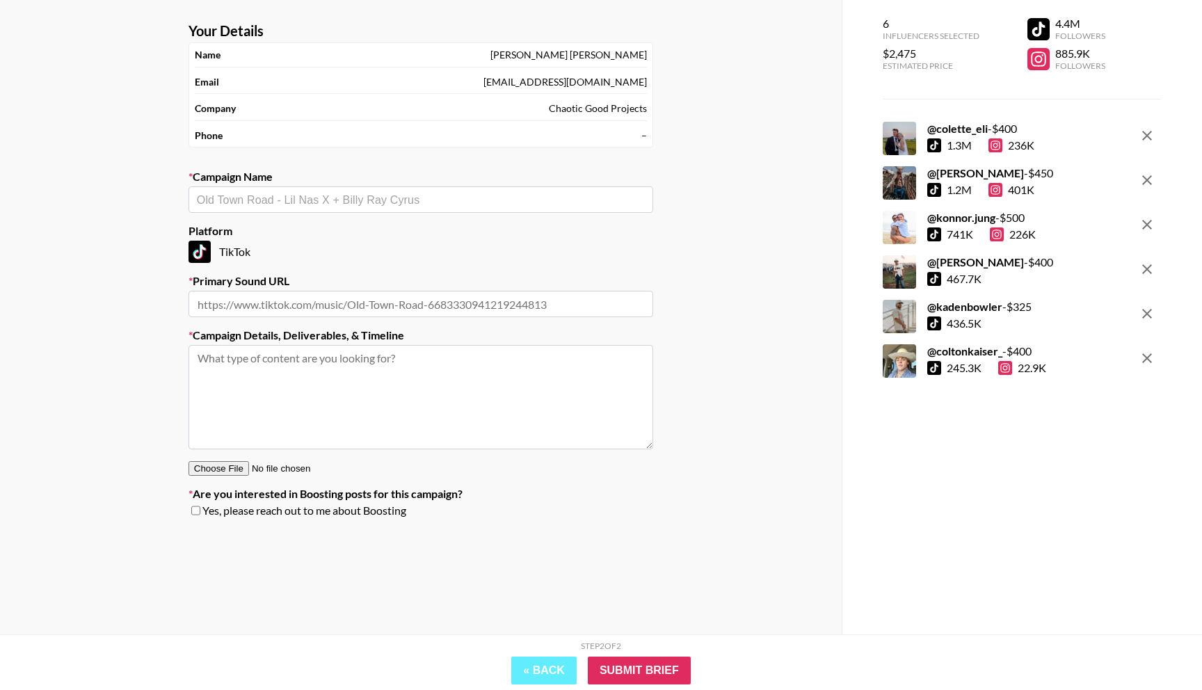
scroll to position [56, 0]
click at [339, 202] on input "text" at bounding box center [421, 200] width 448 height 16
type input "."
click at [256, 218] on li "Add New Campaign: "[PERSON_NAME] - Blue Collar Anthem"" at bounding box center [420, 229] width 465 height 22
type input "[PERSON_NAME] - Blue Collar Anthem"
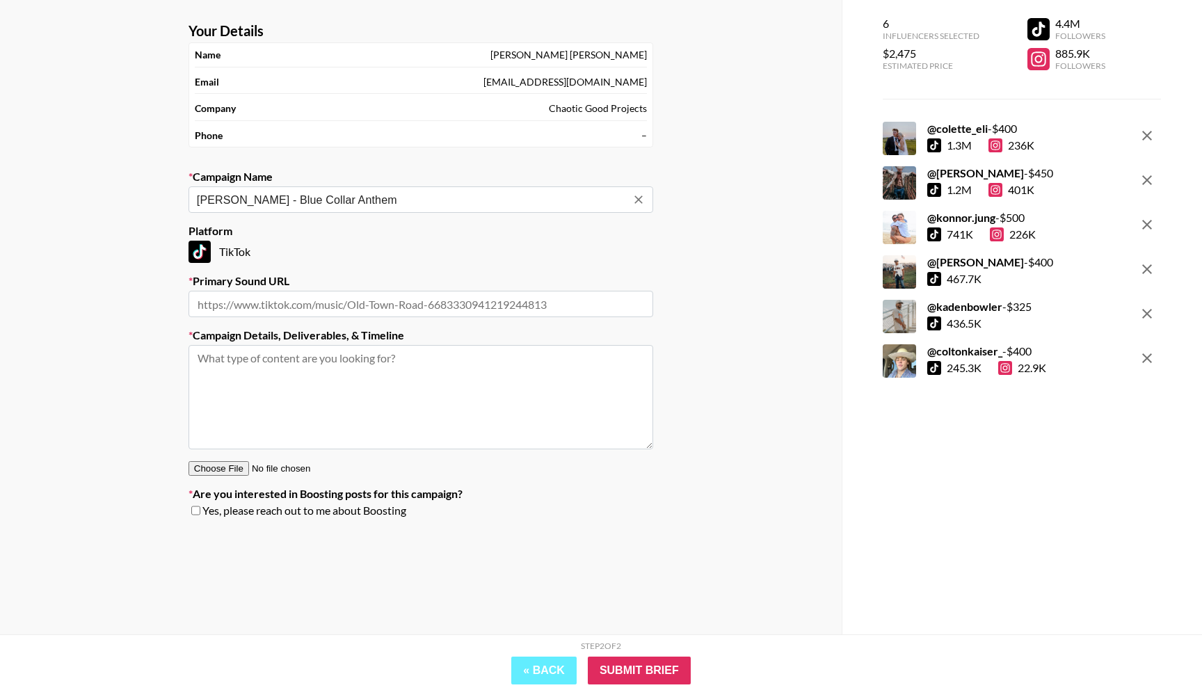
click at [307, 312] on input "text" at bounding box center [420, 304] width 465 height 26
paste input "[URL][DOMAIN_NAME]"
type input "[URL][DOMAIN_NAME]"
click at [345, 397] on textarea at bounding box center [420, 397] width 465 height 104
click at [466, 362] on textarea "We're looking for posts centering around being blue colllar, caring for your fa…" at bounding box center [420, 397] width 465 height 104
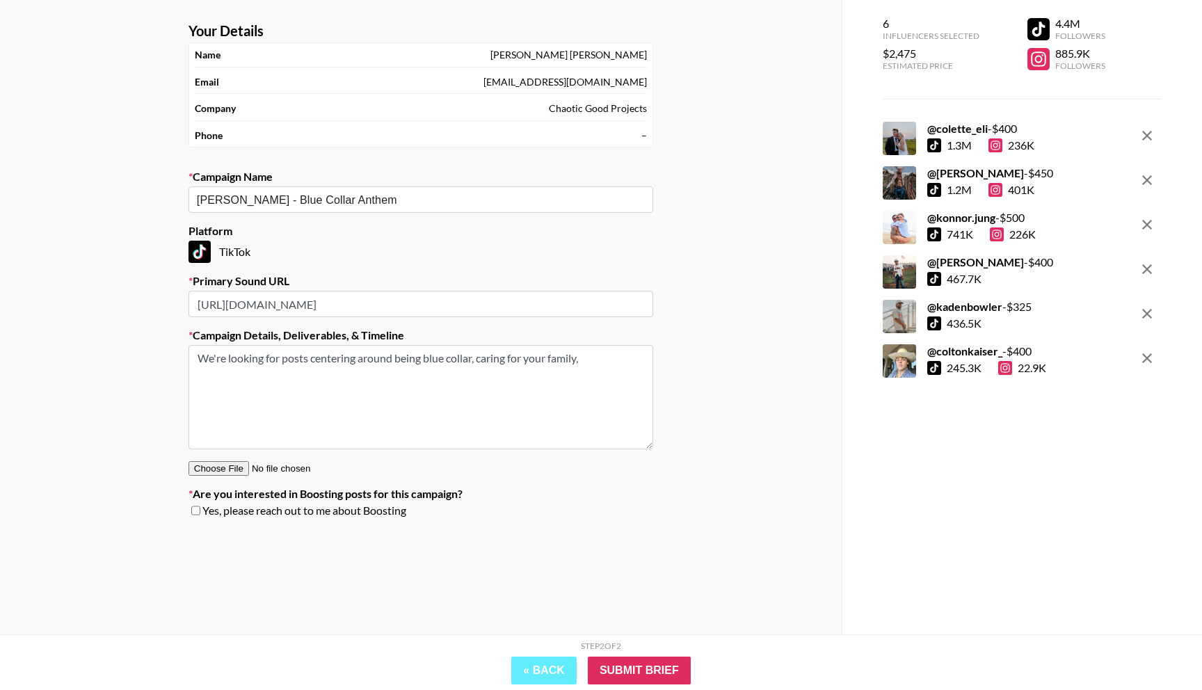
click at [600, 362] on textarea "We're looking for posts centering around being blue collar, caring for your fam…" at bounding box center [420, 397] width 465 height 104
type textarea "We're looking for posts centering around being blue collar, caring for your fam…"
click at [609, 637] on input "Submit Brief" at bounding box center [639, 671] width 103 height 28
